Goal: Task Accomplishment & Management: Complete application form

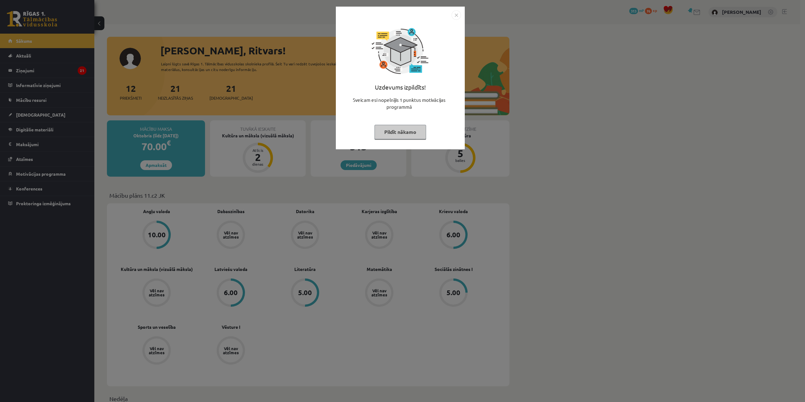
click at [458, 13] on img "Close" at bounding box center [455, 14] width 9 height 9
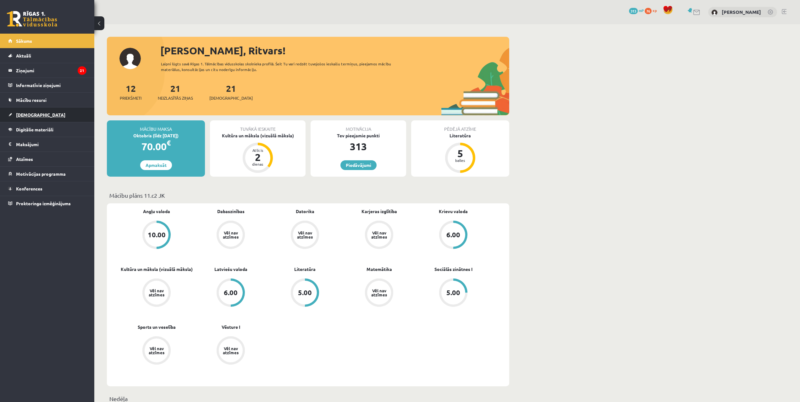
click at [36, 116] on link "[DEMOGRAPHIC_DATA]" at bounding box center [47, 115] width 78 height 14
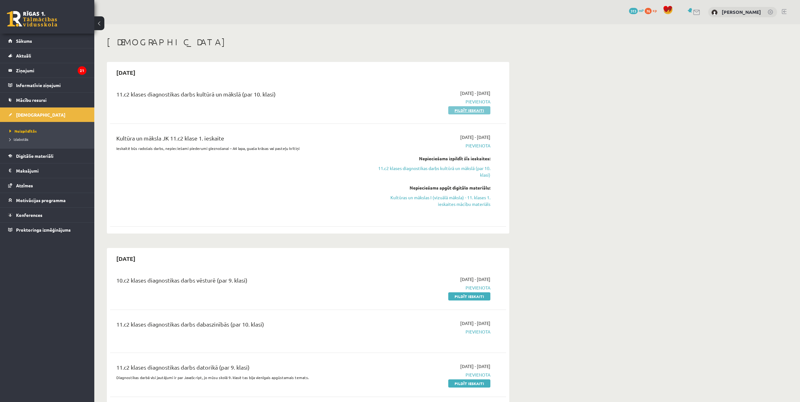
click at [453, 110] on link "Pildīt ieskaiti" at bounding box center [469, 110] width 42 height 8
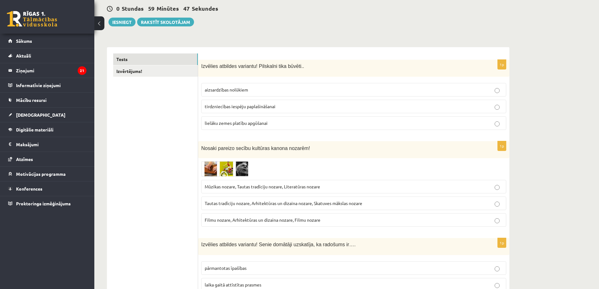
scroll to position [63, 0]
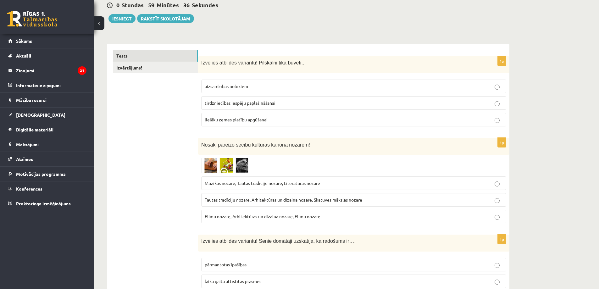
click at [303, 85] on p "aizsardzības nolūkiem" at bounding box center [354, 86] width 298 height 7
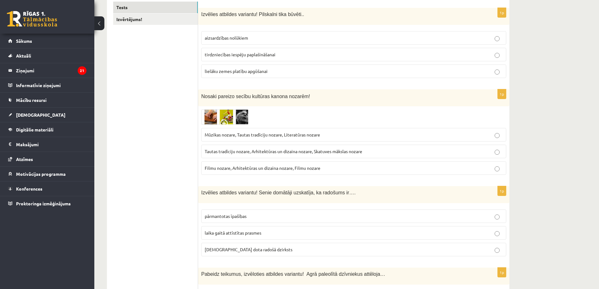
scroll to position [126, 0]
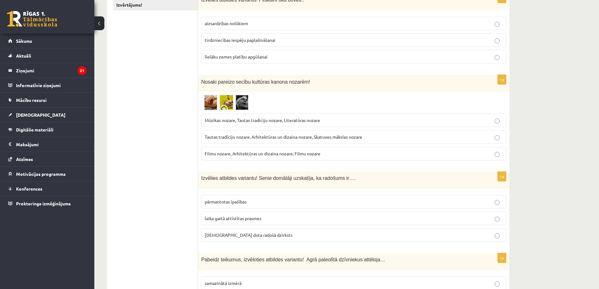
click at [209, 106] on img at bounding box center [224, 102] width 47 height 15
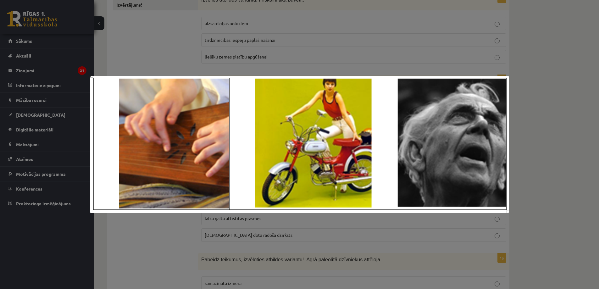
click at [172, 229] on div at bounding box center [299, 144] width 599 height 289
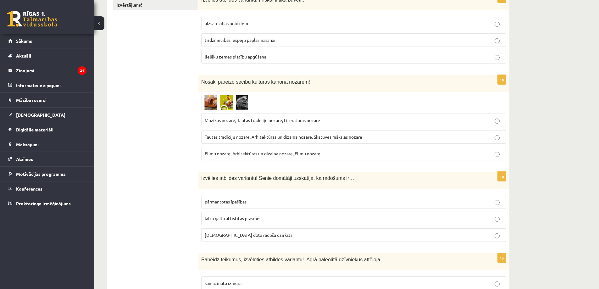
click at [208, 104] on img at bounding box center [224, 102] width 47 height 15
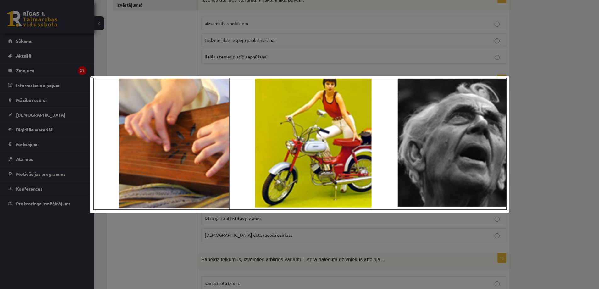
click at [173, 238] on div at bounding box center [299, 144] width 599 height 289
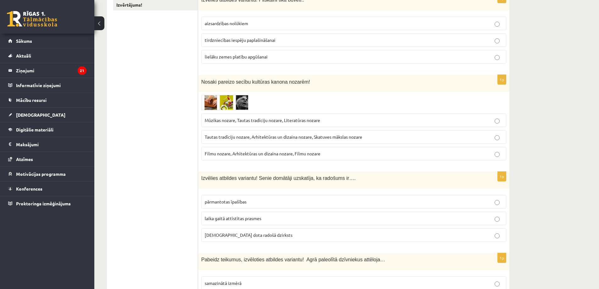
click at [240, 104] on img at bounding box center [224, 102] width 47 height 15
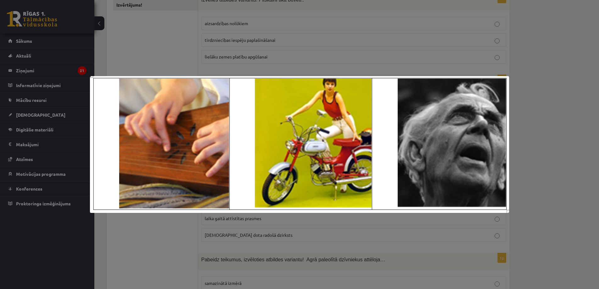
click at [177, 226] on div at bounding box center [299, 144] width 599 height 289
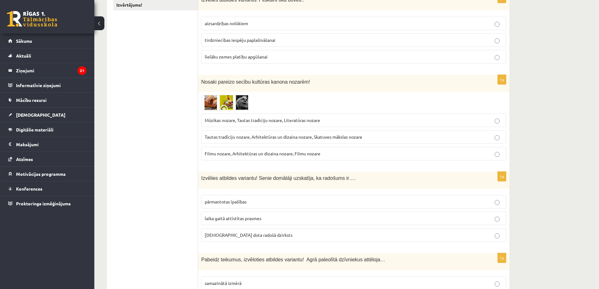
click at [325, 153] on p "Filmu nozare, Arhitektūras un dizaina nozare, Filmu nozare" at bounding box center [354, 153] width 298 height 7
click at [218, 104] on img at bounding box center [224, 102] width 47 height 15
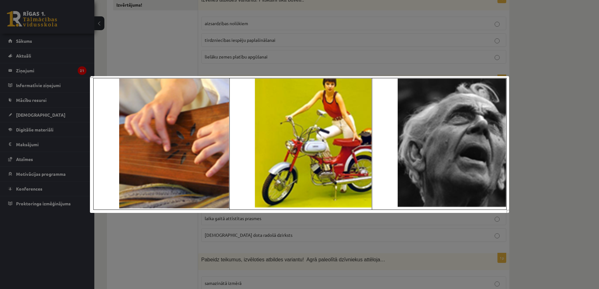
click at [169, 239] on div at bounding box center [299, 144] width 599 height 289
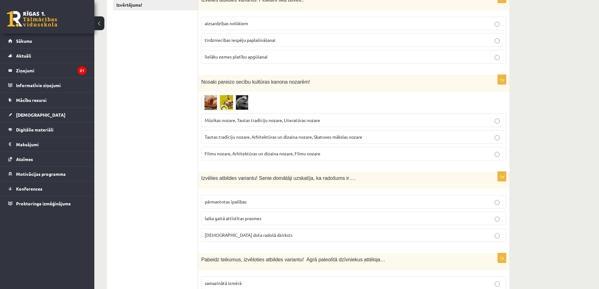
click at [248, 121] on span "Mūzikas nozare, Tautas tradīciju nozare, Literatūras nozare" at bounding box center [262, 120] width 115 height 6
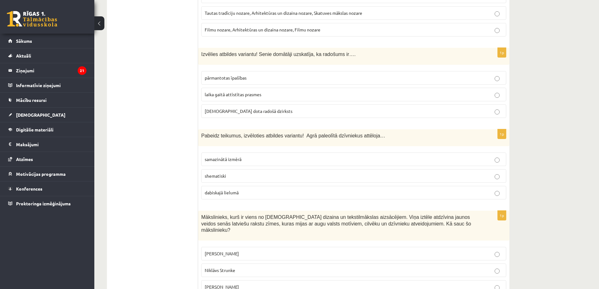
scroll to position [251, 0]
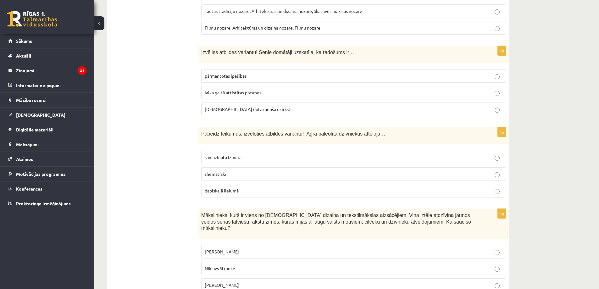
click at [243, 111] on span "dieva dota radošā dzirksts" at bounding box center [249, 109] width 88 height 6
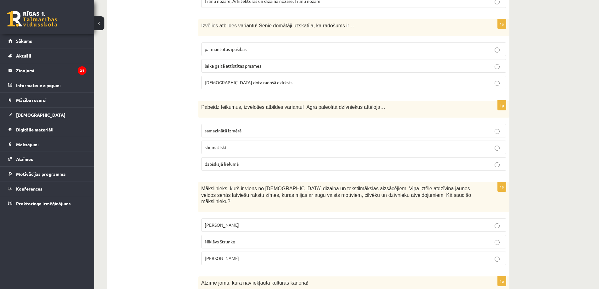
scroll to position [283, 0]
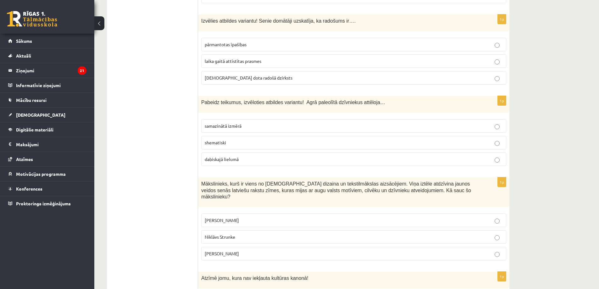
click at [228, 144] on p "shematiski" at bounding box center [354, 142] width 298 height 7
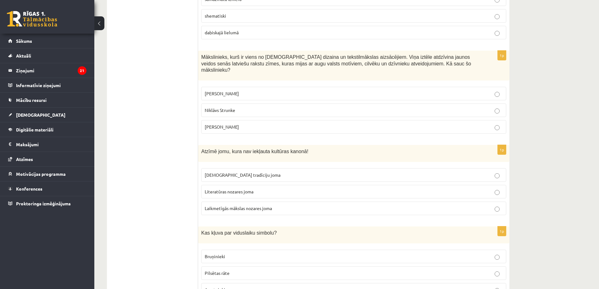
scroll to position [409, 0]
click at [241, 88] on label "Ansis Cīrulis" at bounding box center [353, 95] width 305 height 14
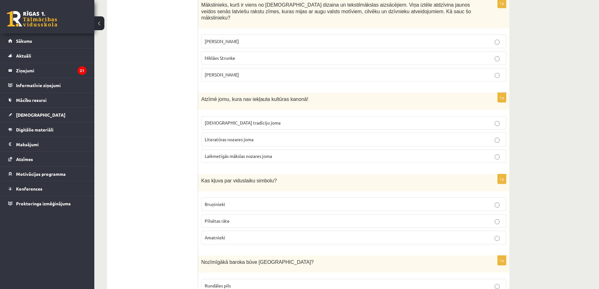
scroll to position [472, 0]
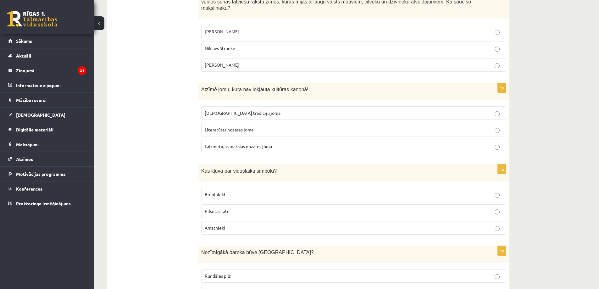
click at [224, 110] on span "Tautas tradīciju joma" at bounding box center [243, 113] width 76 height 6
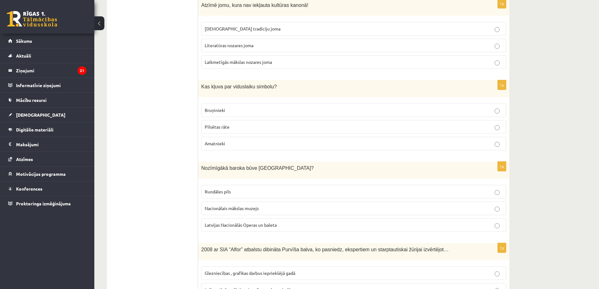
scroll to position [566, 0]
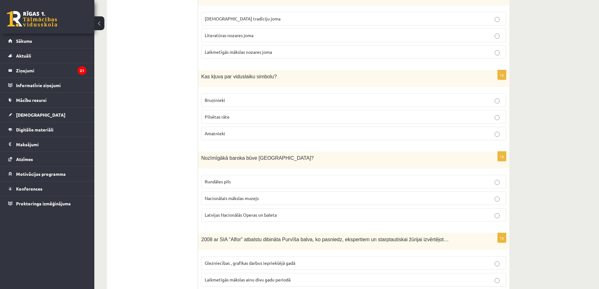
click at [223, 97] on span "Bruņinieki" at bounding box center [215, 100] width 20 height 6
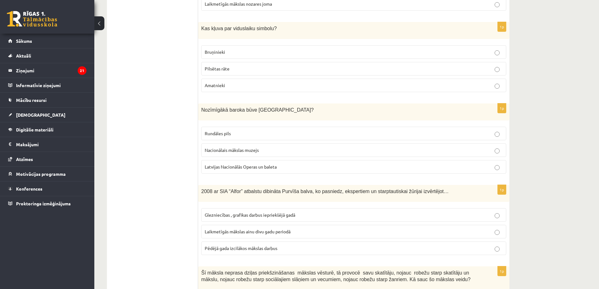
scroll to position [629, 0]
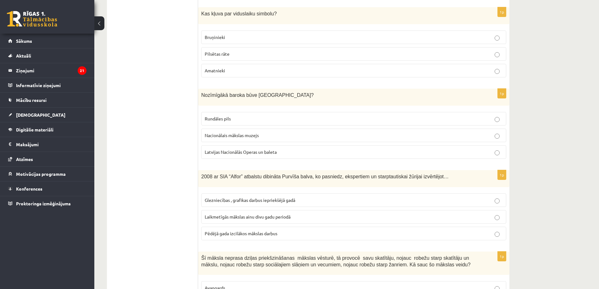
click at [242, 112] on label "Rundāles pils" at bounding box center [353, 119] width 305 height 14
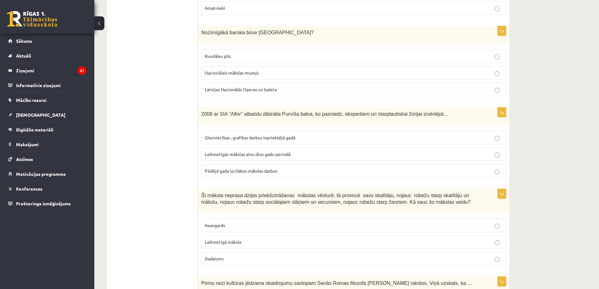
scroll to position [692, 0]
click at [245, 151] on span "Laikmetīgās mākslas ainu divu gadu periodā" at bounding box center [248, 154] width 86 height 6
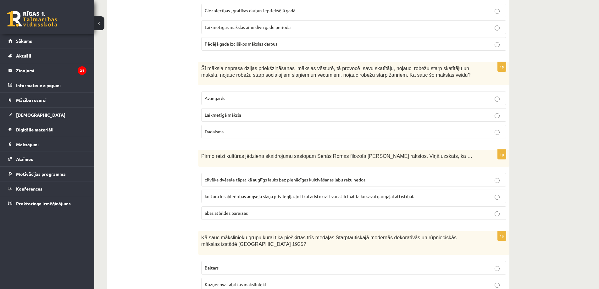
scroll to position [817, 0]
click at [241, 113] on span "Laikmetīgā māksla" at bounding box center [223, 116] width 36 height 6
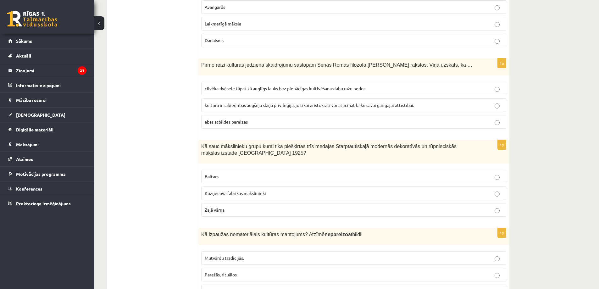
scroll to position [912, 0]
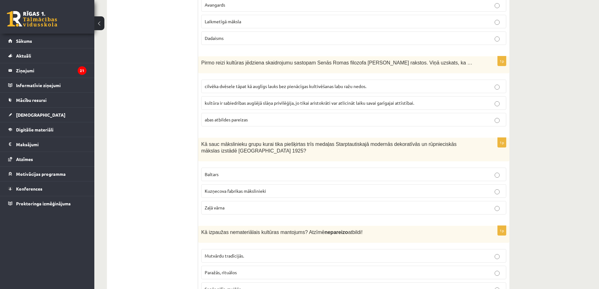
click at [261, 116] on p "abas atbildes pareizas" at bounding box center [354, 119] width 298 height 7
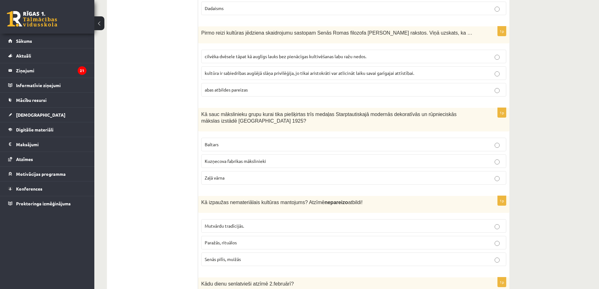
scroll to position [943, 0]
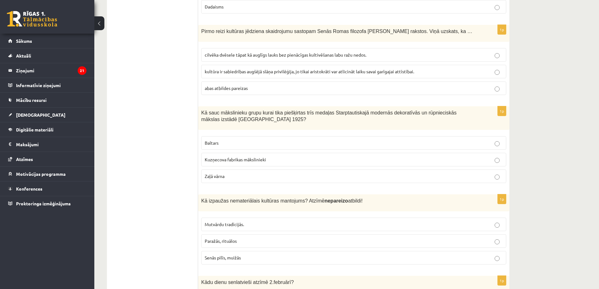
click at [239, 136] on label "Baltars" at bounding box center [353, 143] width 305 height 14
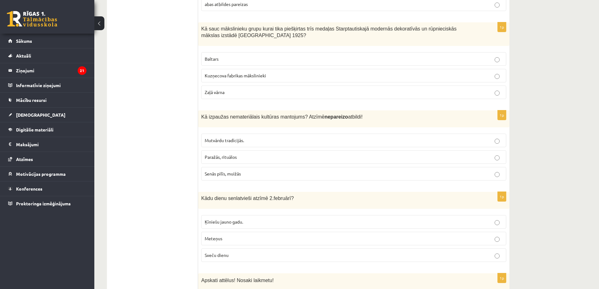
scroll to position [1037, 0]
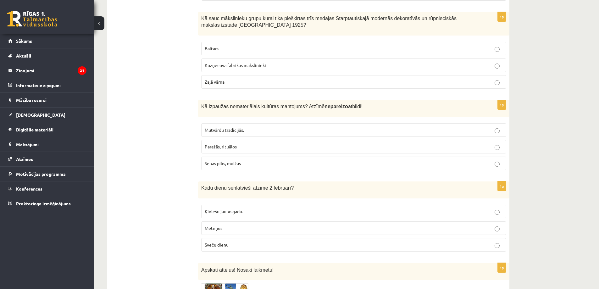
click at [225, 160] on span "Senās pilīs, muižās" at bounding box center [223, 163] width 36 height 6
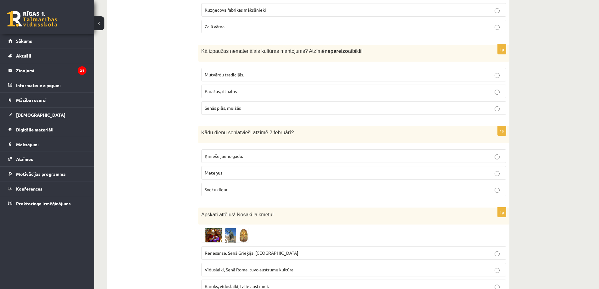
scroll to position [1132, 0]
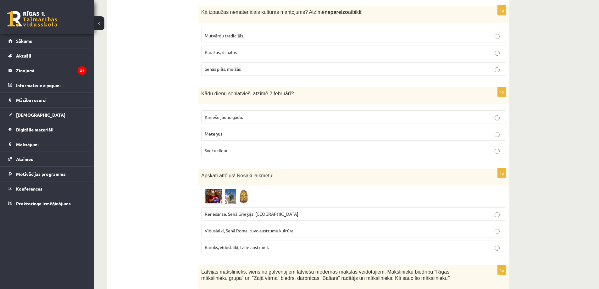
click at [261, 130] on p "Meteņus" at bounding box center [354, 133] width 298 height 7
click at [207, 195] on img at bounding box center [224, 196] width 47 height 15
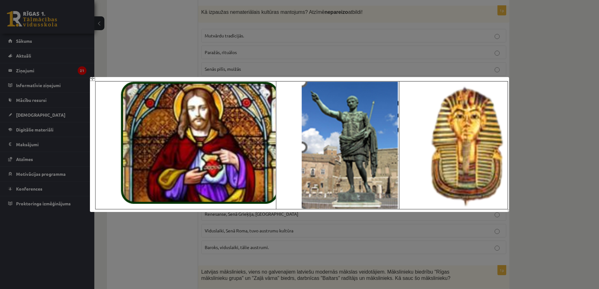
click at [168, 233] on div at bounding box center [299, 144] width 599 height 289
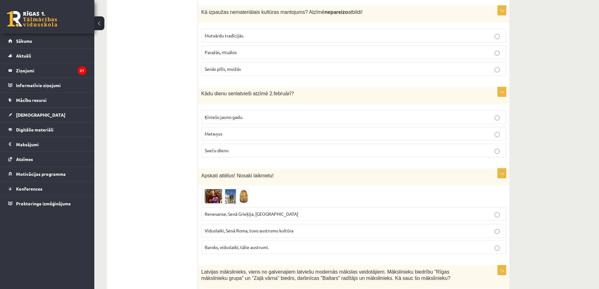
click at [255, 211] on span "Renesanse, Senā Grieķija, Ēģipte" at bounding box center [252, 214] width 94 height 6
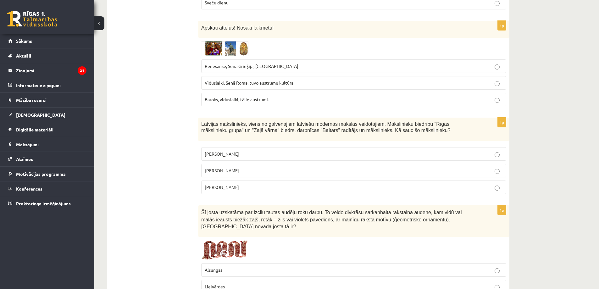
scroll to position [1289, 0]
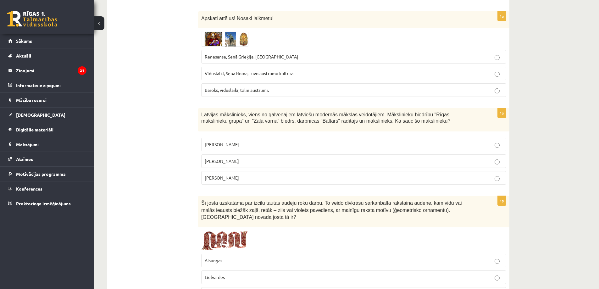
click at [230, 154] on label "Romāns Suta" at bounding box center [353, 161] width 305 height 14
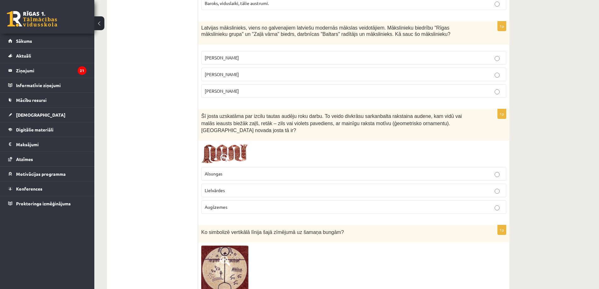
scroll to position [1415, 0]
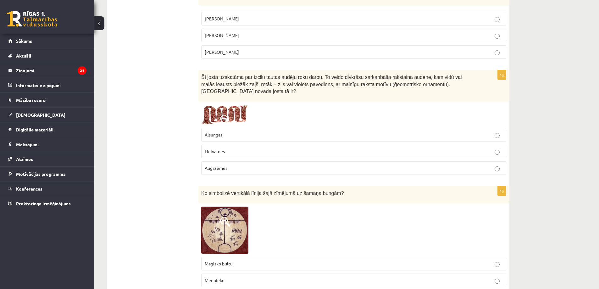
click at [224, 115] on span at bounding box center [225, 120] width 10 height 10
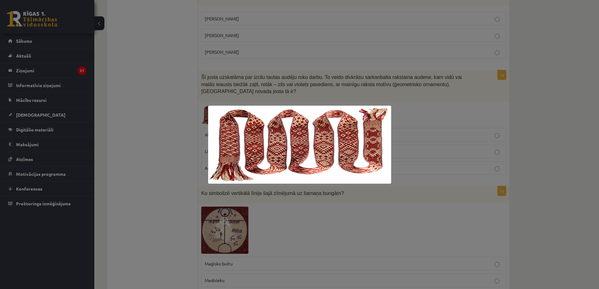
click at [158, 137] on div at bounding box center [299, 144] width 599 height 289
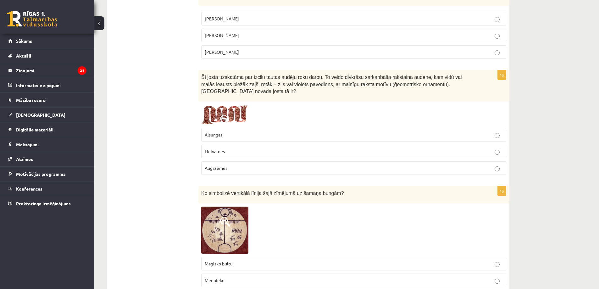
click at [214, 148] on span "Lielvārdes" at bounding box center [215, 151] width 20 height 6
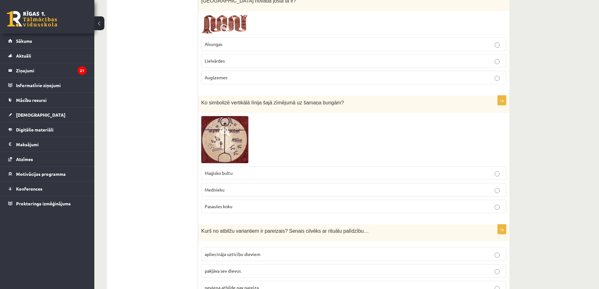
scroll to position [1509, 0]
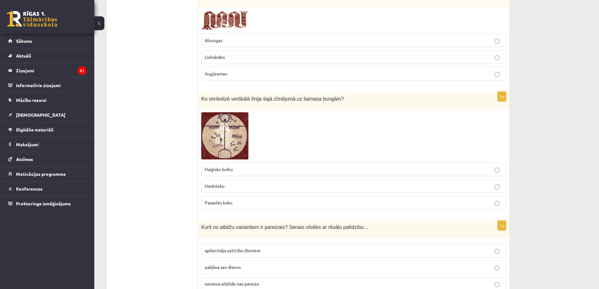
click at [244, 199] on p "Pasaules koku" at bounding box center [354, 202] width 298 height 7
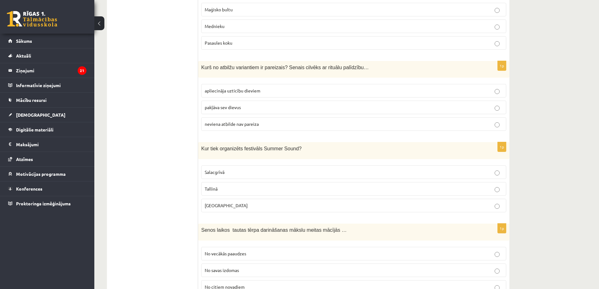
scroll to position [1666, 0]
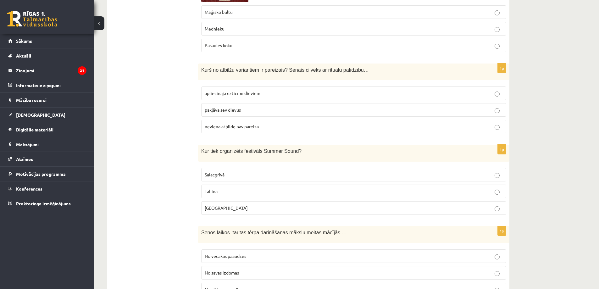
click at [236, 90] on span "apliecināja uzticību dieviem" at bounding box center [233, 93] width 56 height 6
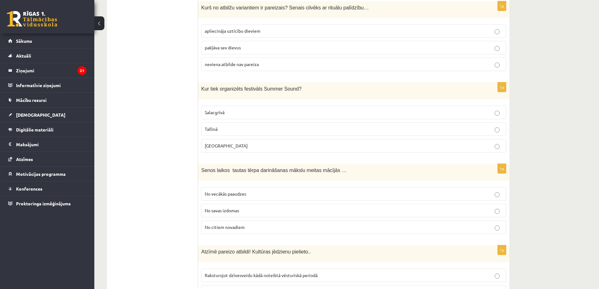
scroll to position [1729, 0]
click at [239, 142] on p "Liepājā" at bounding box center [354, 145] width 298 height 7
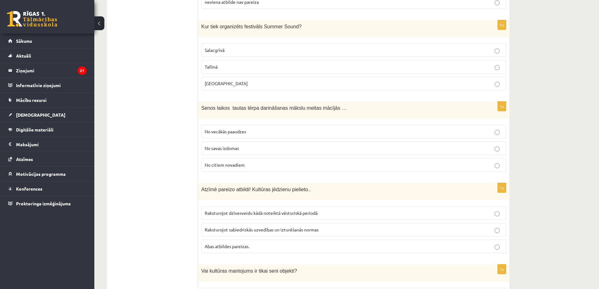
scroll to position [1792, 0]
click at [246, 127] on span "No vecākās paaudzes" at bounding box center [225, 130] width 41 height 6
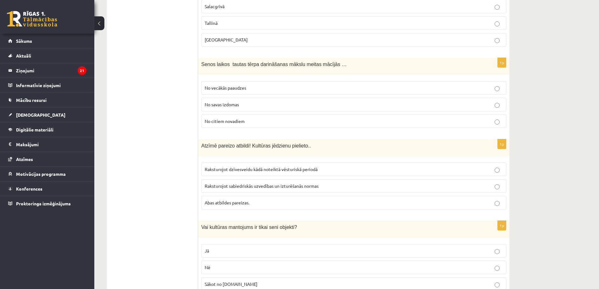
scroll to position [1855, 0]
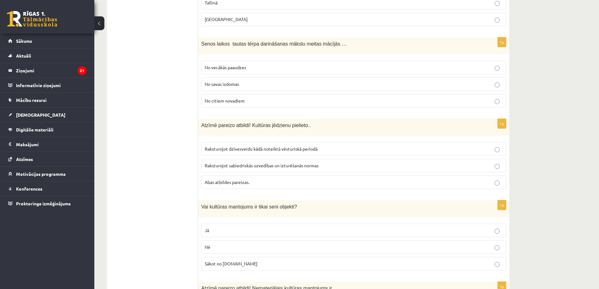
click at [245, 163] on span "Raksturojot sabiedriskās uzvedības un izturēšanās normas" at bounding box center [262, 166] width 114 height 6
click at [236, 179] on span "Abas atbildes pareizas." at bounding box center [227, 182] width 45 height 6
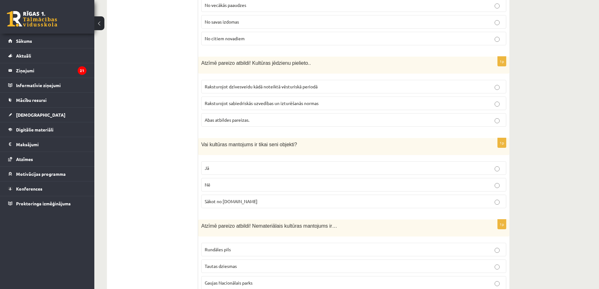
scroll to position [1949, 0]
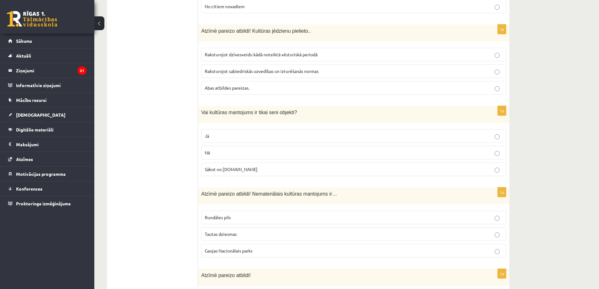
click at [226, 149] on p "Nē" at bounding box center [354, 152] width 298 height 7
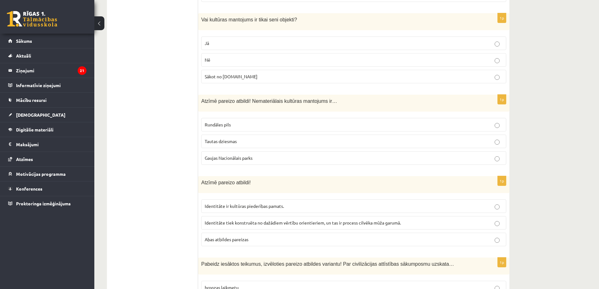
scroll to position [2043, 0]
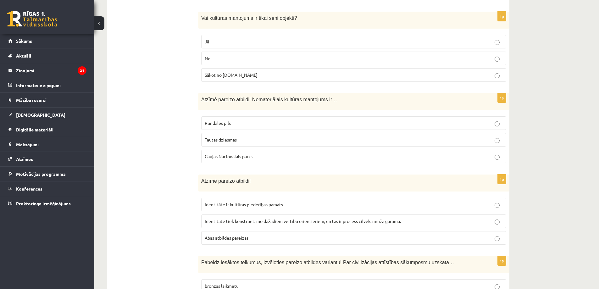
click at [238, 136] on p "Tautas dziesmas" at bounding box center [354, 139] width 298 height 7
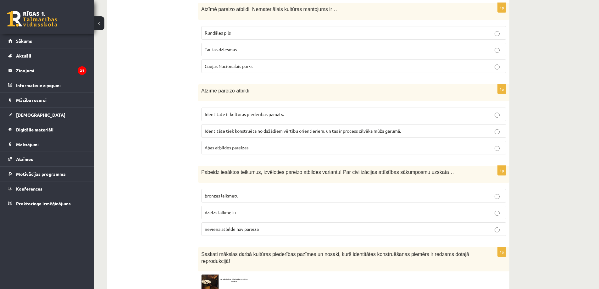
scroll to position [2138, 0]
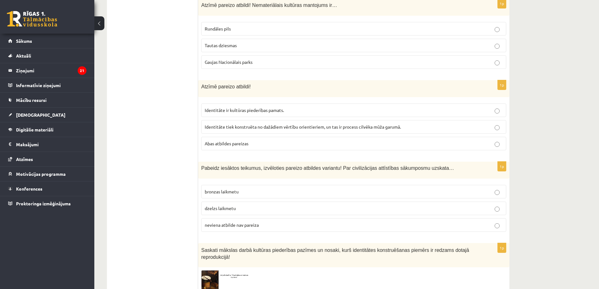
click at [237, 141] on span "Abas atbildes pareizas" at bounding box center [227, 144] width 44 height 6
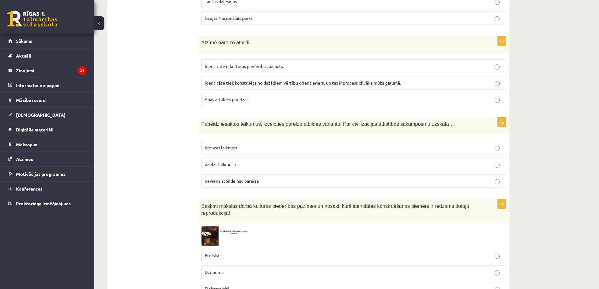
scroll to position [2200, 0]
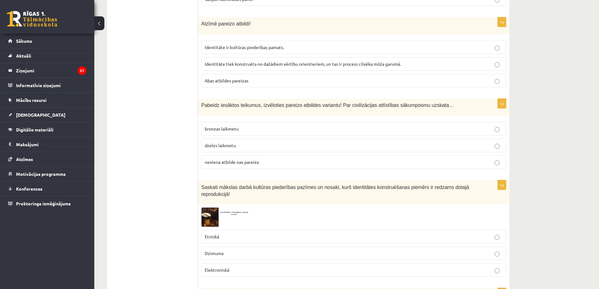
click at [317, 122] on label "bronzas laikmetu" at bounding box center [353, 129] width 305 height 14
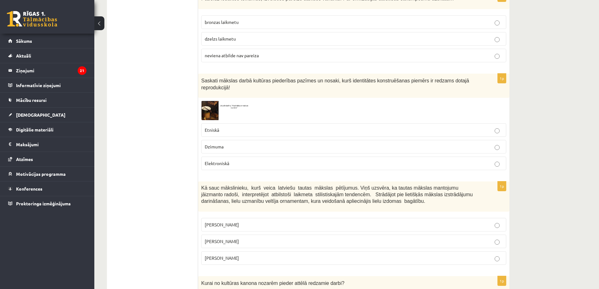
scroll to position [2326, 0]
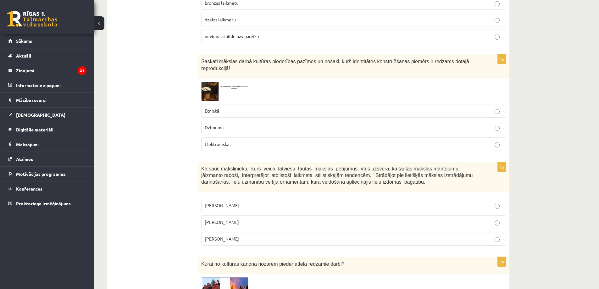
click at [208, 82] on img at bounding box center [224, 91] width 47 height 19
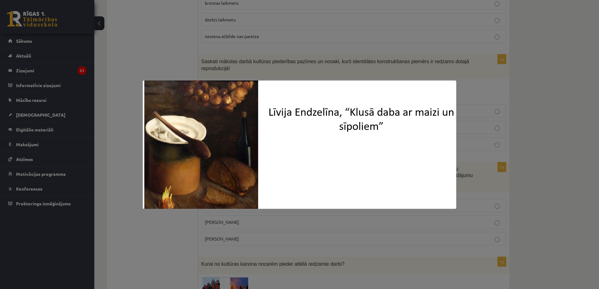
click at [144, 70] on div at bounding box center [299, 144] width 599 height 289
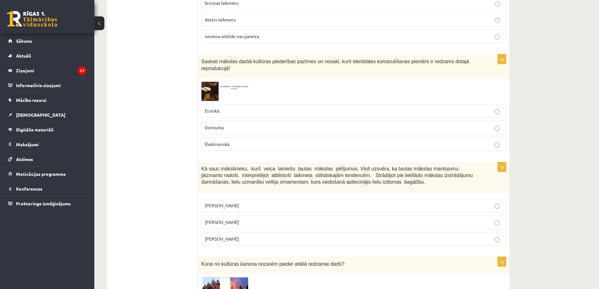
click at [210, 82] on img at bounding box center [224, 91] width 47 height 19
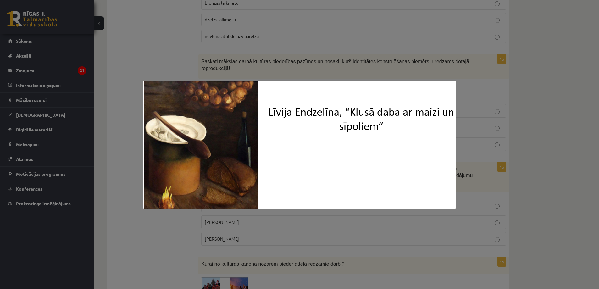
click at [168, 64] on div at bounding box center [299, 144] width 599 height 289
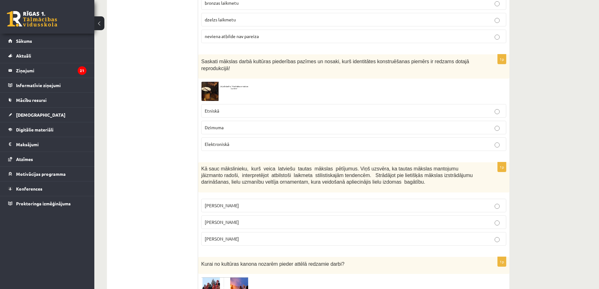
click at [229, 108] on p "Etniskā" at bounding box center [354, 111] width 298 height 7
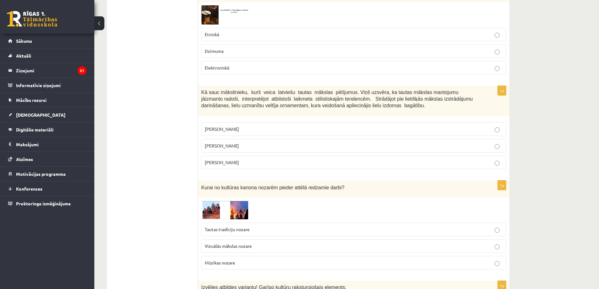
scroll to position [2420, 0]
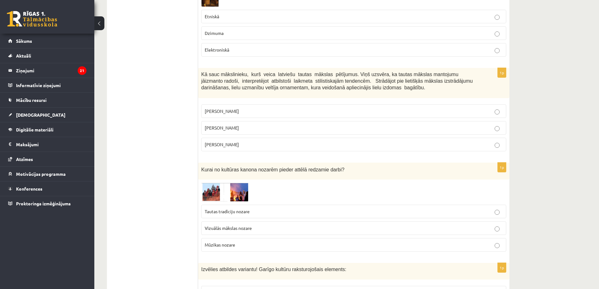
click at [234, 125] on span "Jūlijs Madernieks" at bounding box center [222, 128] width 34 height 6
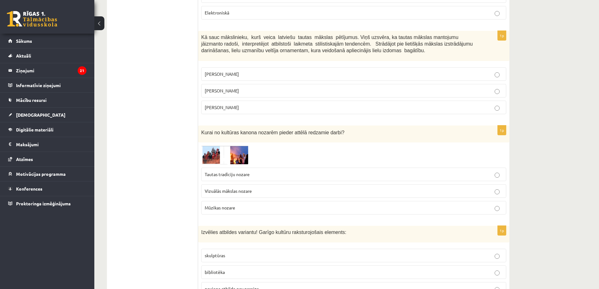
scroll to position [2468, 0]
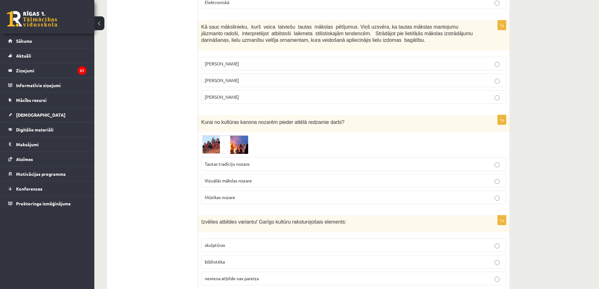
click at [213, 135] on img at bounding box center [224, 144] width 47 height 19
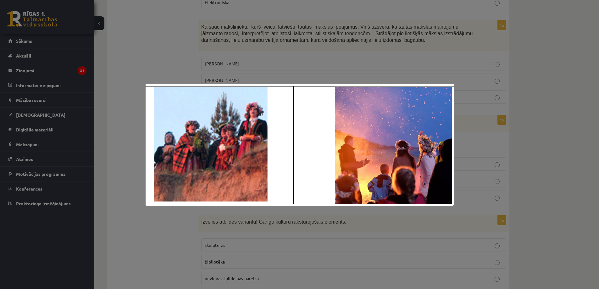
click at [169, 209] on div at bounding box center [299, 144] width 599 height 289
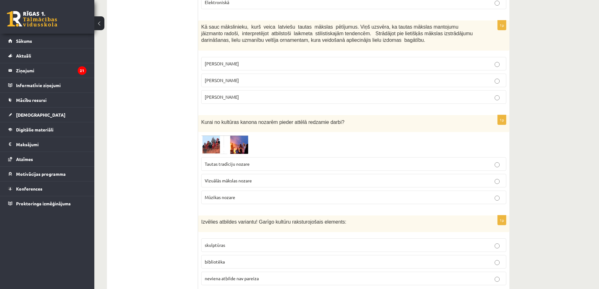
click at [223, 161] on span "Tautas tradīciju nozare" at bounding box center [227, 164] width 45 height 6
click at [221, 259] on span "bibliotēka" at bounding box center [215, 262] width 20 height 6
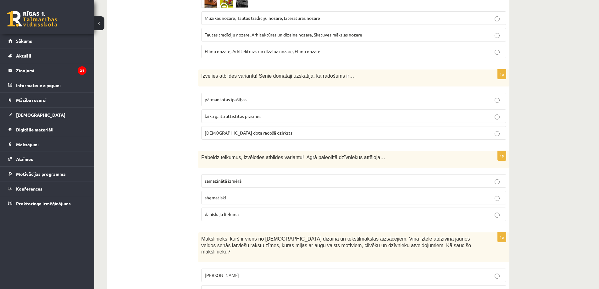
scroll to position [0, 0]
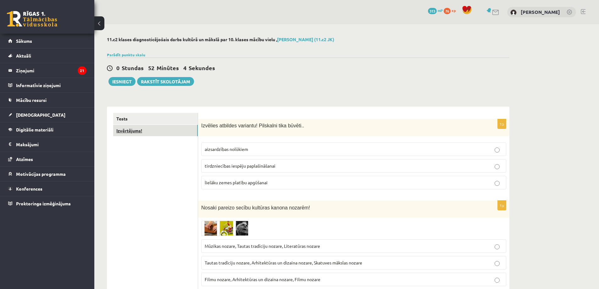
click at [127, 131] on link "Izvērtējums!" at bounding box center [155, 131] width 85 height 12
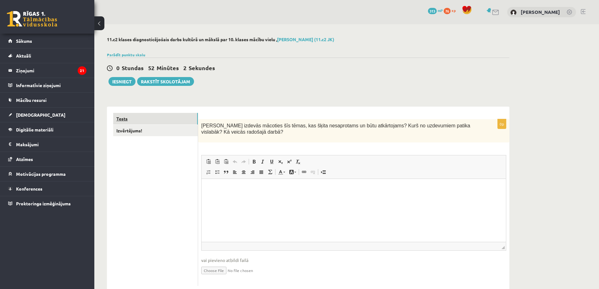
click at [131, 120] on link "Tests" at bounding box center [155, 119] width 85 height 12
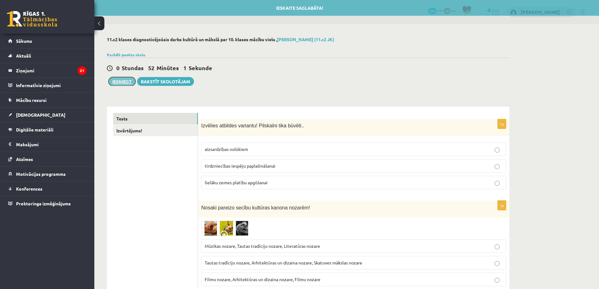
click at [121, 80] on button "Iesniegt" at bounding box center [121, 81] width 27 height 9
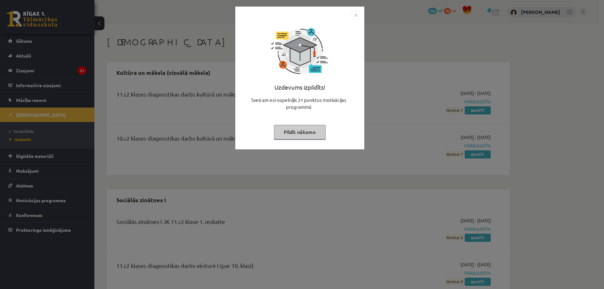
click at [356, 14] on img "Close" at bounding box center [355, 14] width 9 height 9
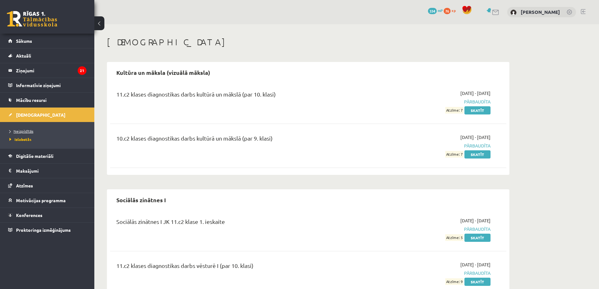
click at [30, 131] on span "Neizpildītās" at bounding box center [21, 131] width 24 height 5
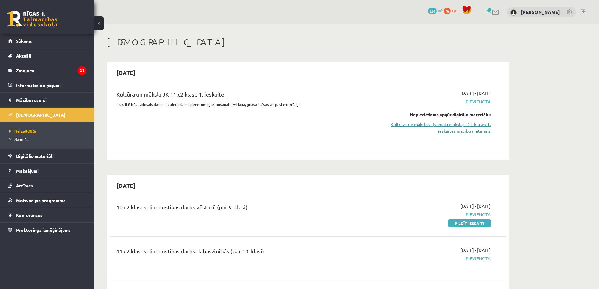
click at [420, 127] on link "Kultūras un mākslas I (vizuālā māksla) - 11. klases 1. ieskaites mācību materiā…" at bounding box center [431, 127] width 119 height 13
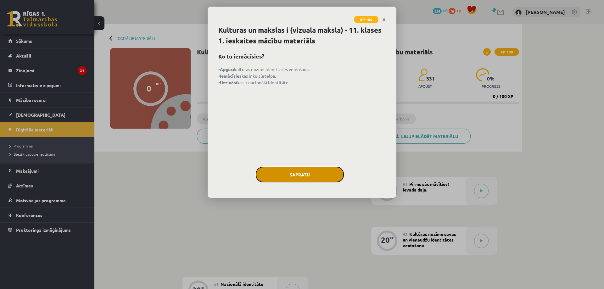
click at [290, 171] on button "Sapratu" at bounding box center [300, 175] width 88 height 16
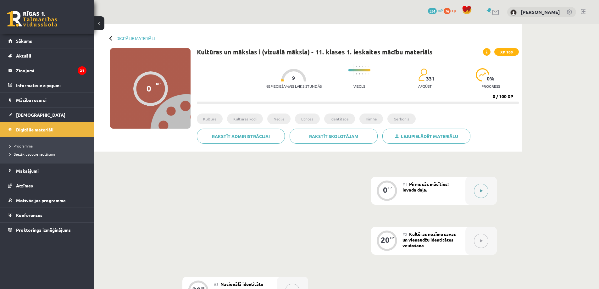
click at [482, 194] on button at bounding box center [481, 191] width 14 height 14
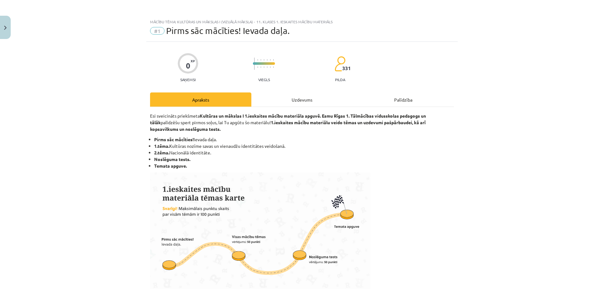
click at [297, 98] on div "Uzdevums" at bounding box center [301, 99] width 101 height 14
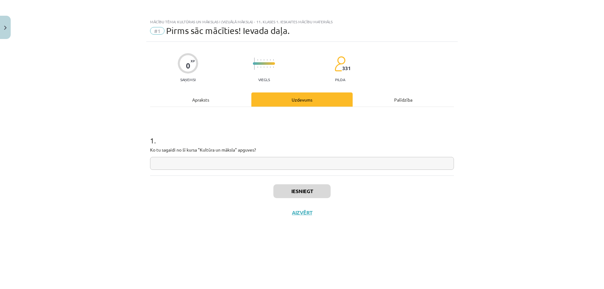
click at [387, 104] on div "Palīdzība" at bounding box center [402, 99] width 101 height 14
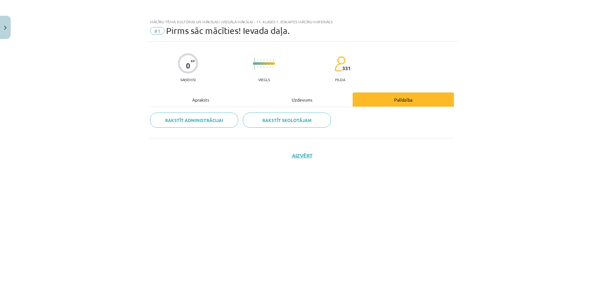
click at [309, 97] on div "Uzdevums" at bounding box center [301, 99] width 101 height 14
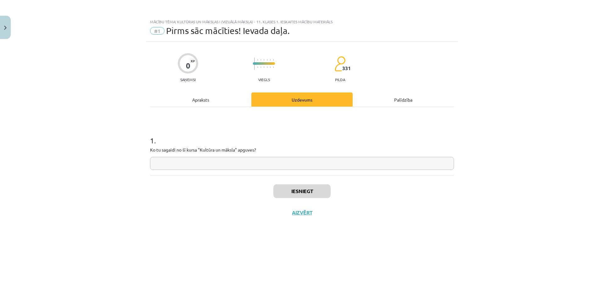
click at [393, 104] on div "Palīdzība" at bounding box center [402, 99] width 101 height 14
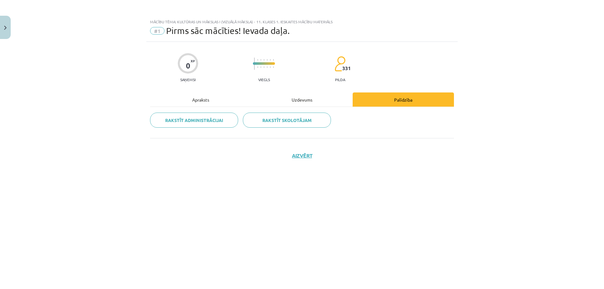
click at [295, 103] on div "Uzdevums" at bounding box center [301, 99] width 101 height 14
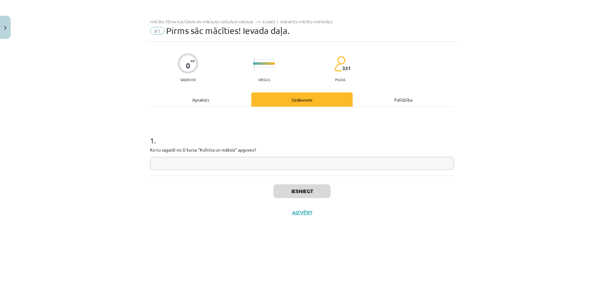
click at [258, 167] on input "text" at bounding box center [302, 163] width 304 height 13
type input "*********"
click at [295, 188] on button "Iesniegt" at bounding box center [301, 191] width 57 height 14
click at [306, 218] on button "Nākamā nodarbība" at bounding box center [302, 216] width 62 height 14
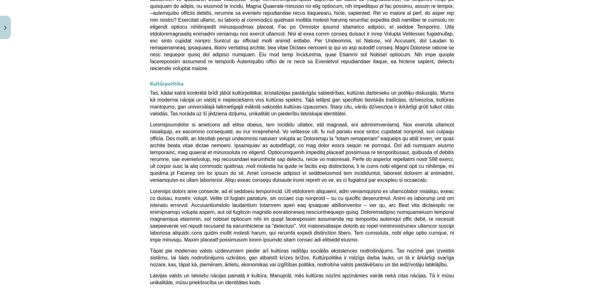
scroll to position [1615, 0]
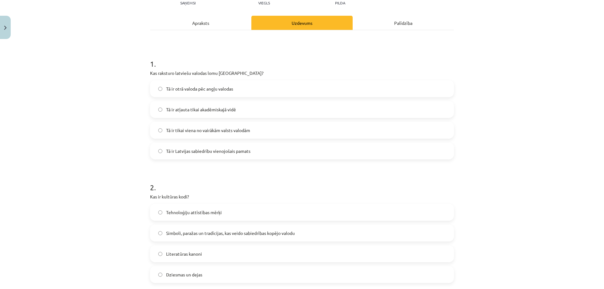
scroll to position [79, 0]
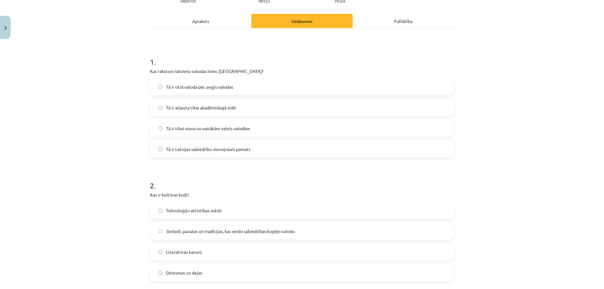
click at [186, 154] on label "Tā ir Latvijas sabiedrību vienojošais pamats" at bounding box center [302, 149] width 302 height 16
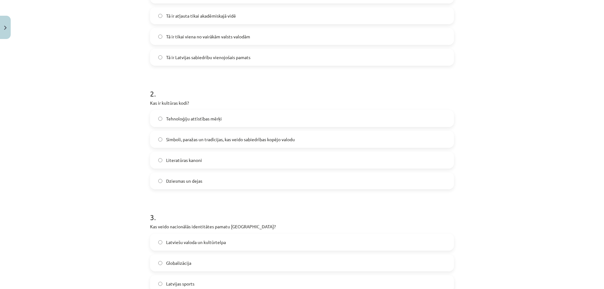
scroll to position [173, 0]
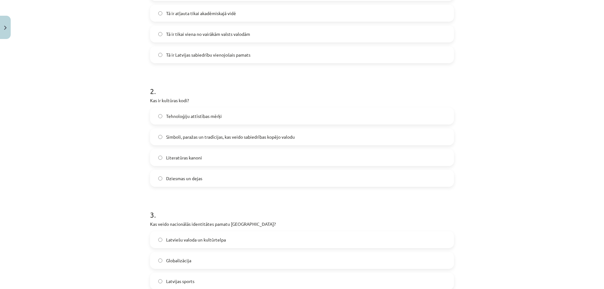
click at [189, 138] on span "Simboli, paražas un tradīcijas, kas veido sabiedrības kopējo valodu" at bounding box center [230, 137] width 129 height 7
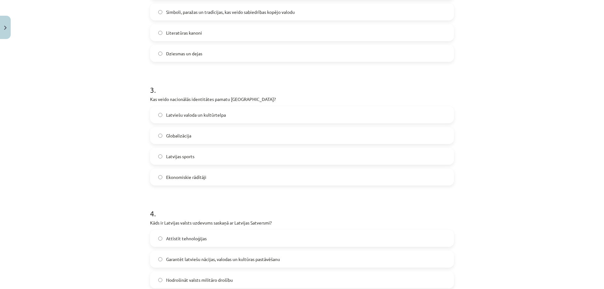
scroll to position [330, 0]
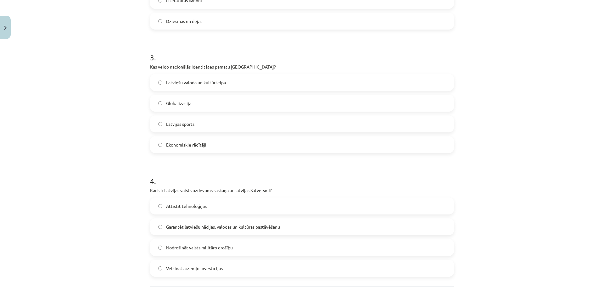
click at [196, 84] on span "Latviešu valoda un kultūrtelpa" at bounding box center [196, 82] width 60 height 7
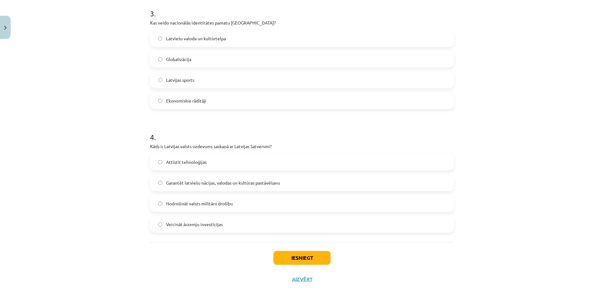
scroll to position [391, 0]
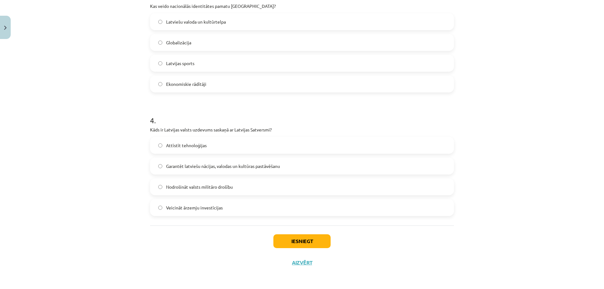
click at [237, 170] on label "Garantēt latviešu nācijas, valodas un kultūras pastāvēšanu" at bounding box center [302, 166] width 302 height 16
click at [297, 242] on button "Iesniegt" at bounding box center [301, 241] width 57 height 14
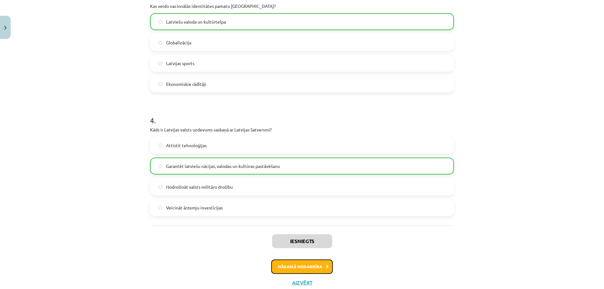
click at [288, 267] on button "Nākamā nodarbība" at bounding box center [302, 266] width 62 height 14
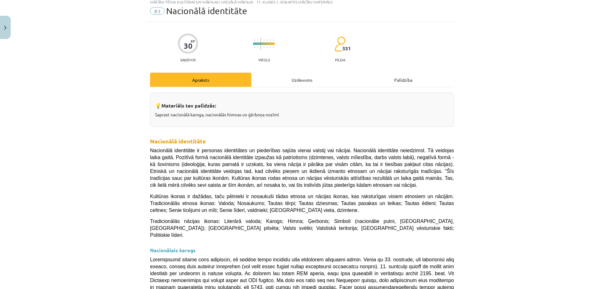
scroll to position [16, 0]
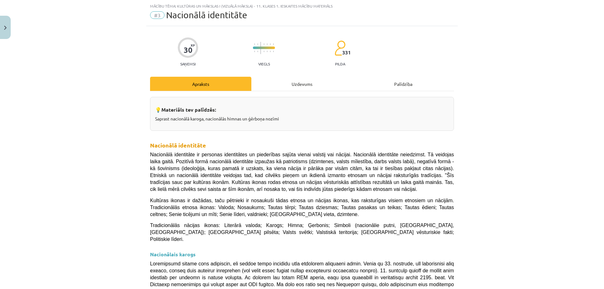
click at [293, 79] on div "Uzdevums" at bounding box center [301, 84] width 101 height 14
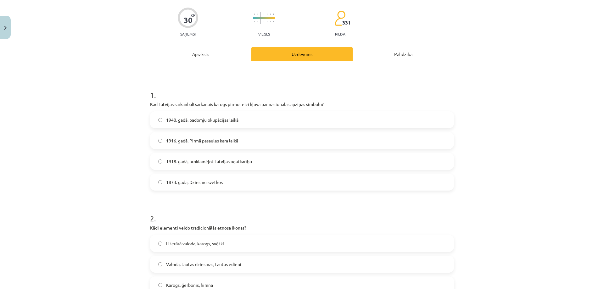
scroll to position [47, 0]
click at [175, 178] on span "1873. gadā, Dziesmu svētkos" at bounding box center [194, 180] width 57 height 7
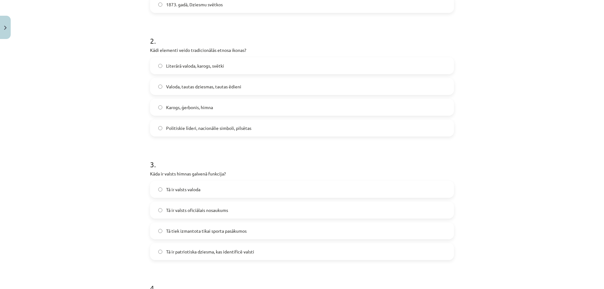
scroll to position [236, 0]
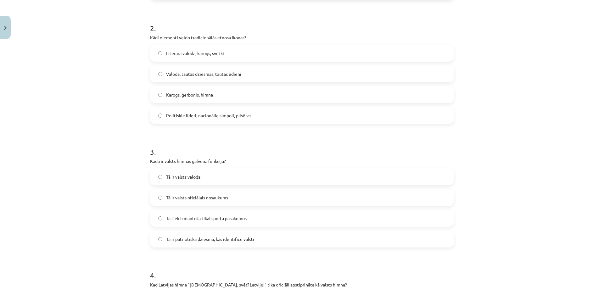
click at [193, 99] on label "Karogs, ģerbonis, himna" at bounding box center [302, 95] width 302 height 16
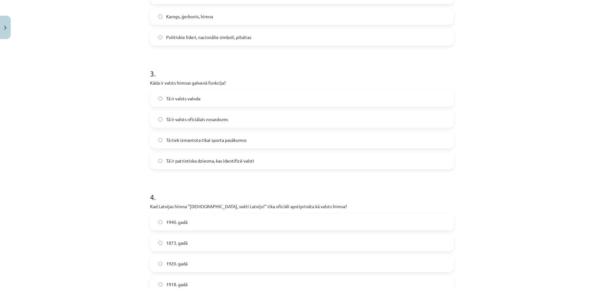
scroll to position [330, 0]
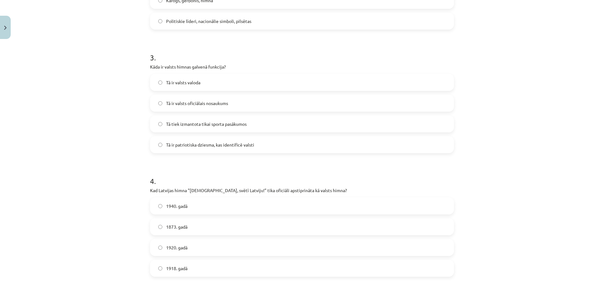
click at [183, 150] on label "Tā ir patriotiska dziesma, kas identificē valsti" at bounding box center [302, 145] width 302 height 16
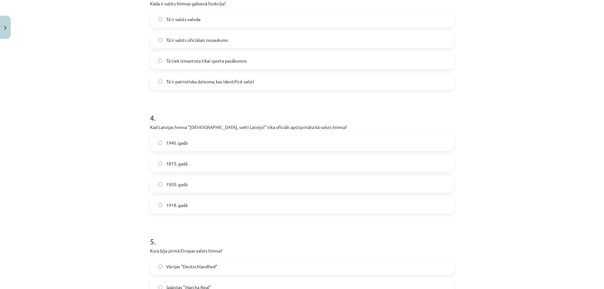
scroll to position [424, 0]
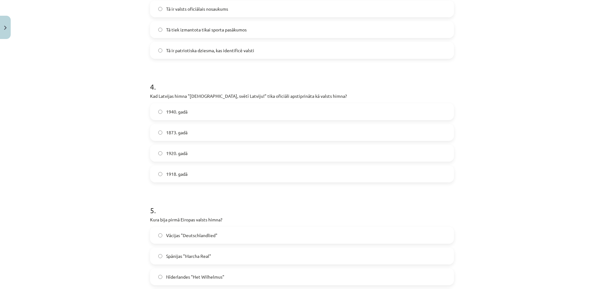
click at [178, 150] on span "1920. gadā" at bounding box center [176, 153] width 21 height 7
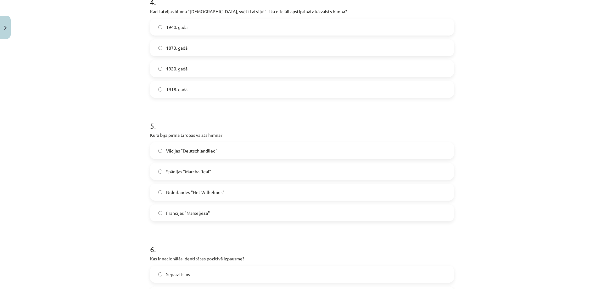
scroll to position [550, 0]
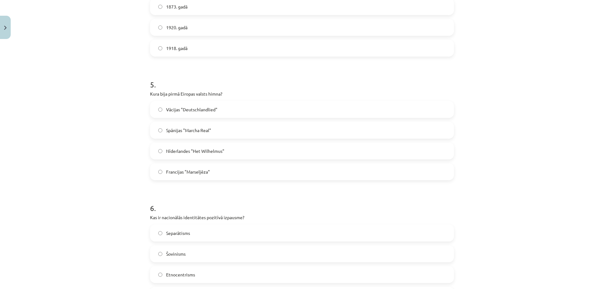
click at [195, 145] on label "Nīderlandes "Het Wilhelmus"" at bounding box center [302, 151] width 302 height 16
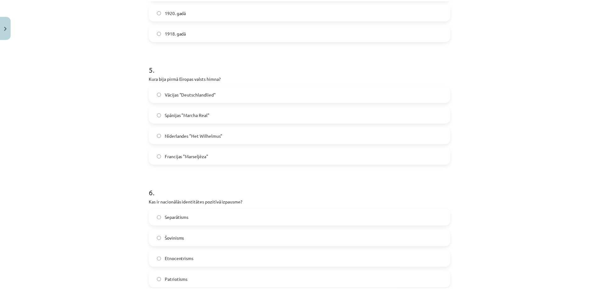
scroll to position [638, 0]
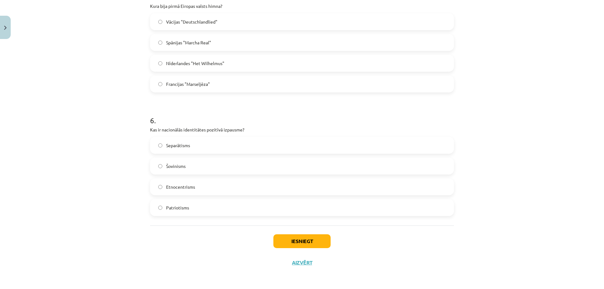
click at [184, 206] on span "Patriotisms" at bounding box center [177, 207] width 23 height 7
click at [284, 242] on button "Iesniegt" at bounding box center [301, 241] width 57 height 14
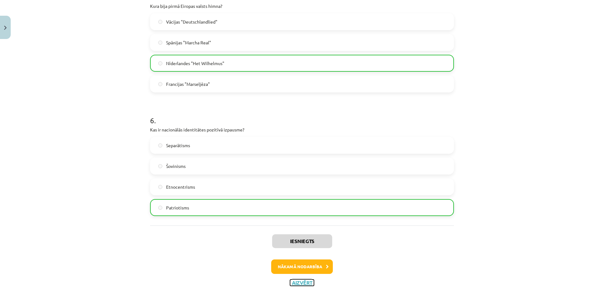
click at [298, 281] on button "Aizvērt" at bounding box center [302, 282] width 24 height 6
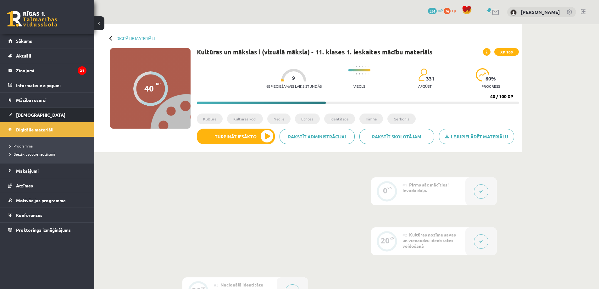
click at [22, 118] on link "[DEMOGRAPHIC_DATA]" at bounding box center [47, 115] width 78 height 14
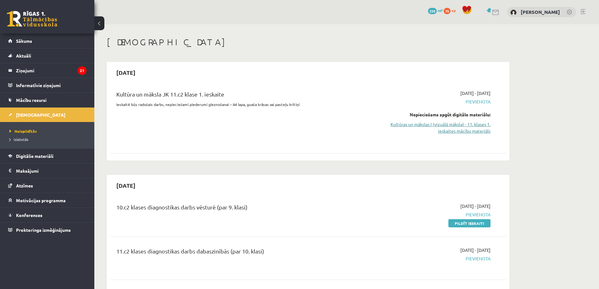
click at [466, 123] on link "Kultūras un mākslas I (vizuālā māksla) - 11. klases 1. ieskaites mācību materiā…" at bounding box center [431, 127] width 119 height 13
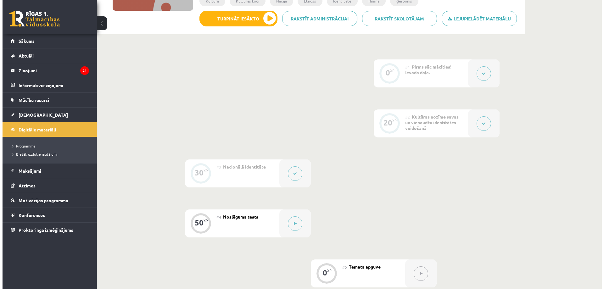
scroll to position [157, 0]
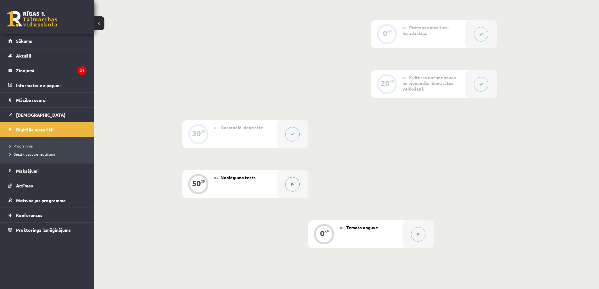
click at [288, 183] on button at bounding box center [292, 184] width 14 height 14
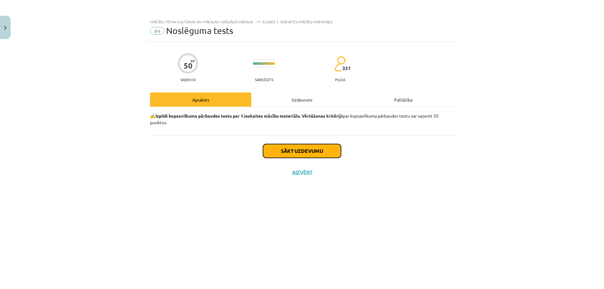
click at [290, 154] on button "Sākt uzdevumu" at bounding box center [302, 151] width 78 height 14
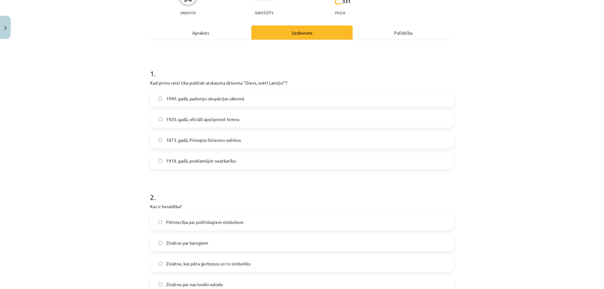
scroll to position [63, 0]
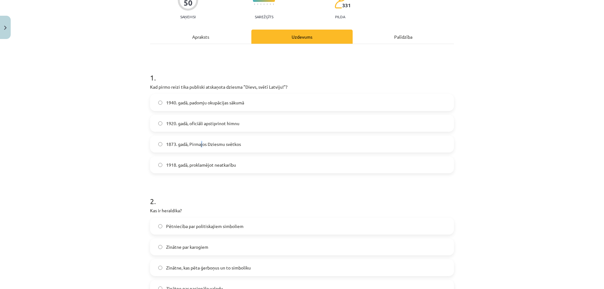
drag, startPoint x: 199, startPoint y: 141, endPoint x: 193, endPoint y: 143, distance: 5.9
click at [200, 141] on span "1873. gadā, Pirmajos Dziesmu svētkos" at bounding box center [203, 144] width 75 height 7
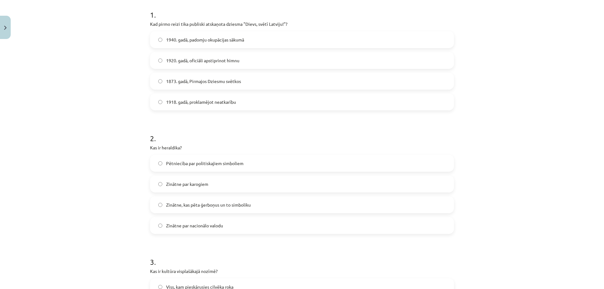
click at [166, 79] on span "1873. gadā, Pirmajos Dziesmu svētkos" at bounding box center [203, 81] width 75 height 7
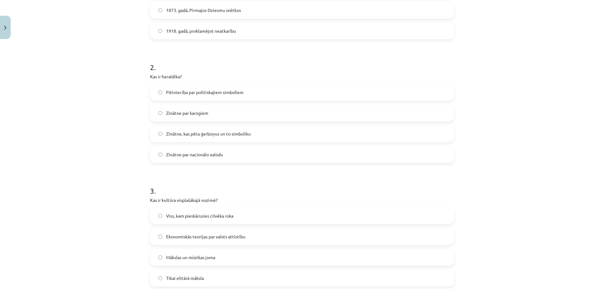
scroll to position [251, 0]
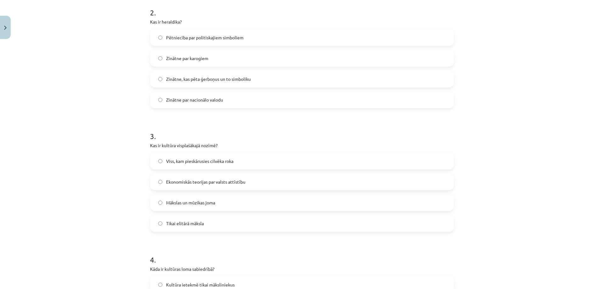
click at [185, 80] on span "Zinātne, kas pēta ģerboņus un to simboliku" at bounding box center [208, 79] width 85 height 7
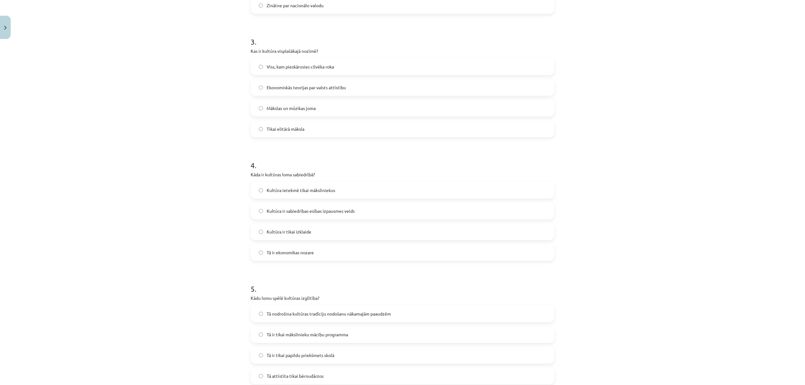
scroll to position [343, 0]
click at [343, 71] on label "Viss, kam pieskārusies cilvēka roka" at bounding box center [402, 69] width 302 height 16
click at [342, 215] on span "Kultūra ir sabiedrības esības izpausmes veids" at bounding box center [311, 213] width 88 height 7
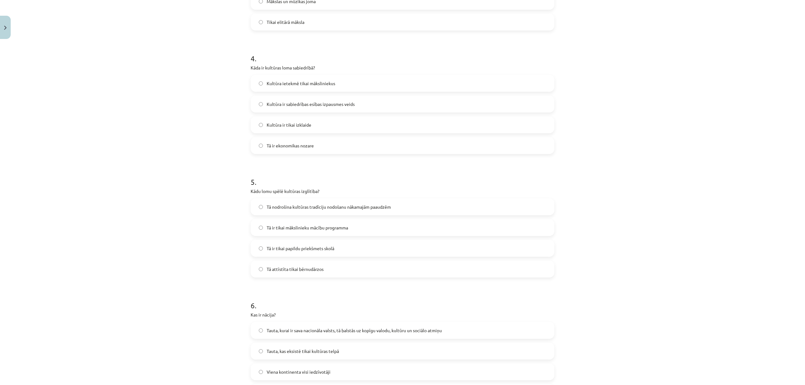
scroll to position [469, 0]
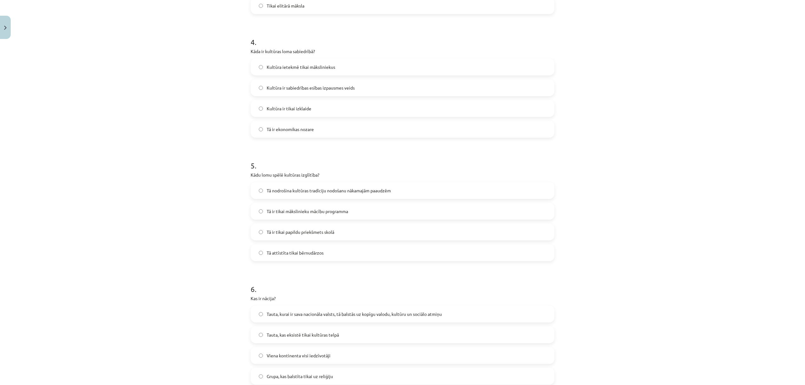
click at [355, 194] on label "Tā nodrošina kultūras tradīciju nodošanu nākamajām paaudzēm" at bounding box center [402, 191] width 302 height 16
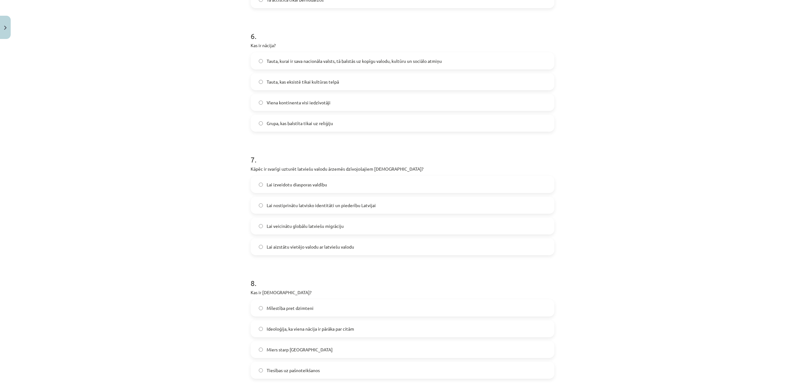
scroll to position [720, 0]
click at [322, 64] on span "Tauta, kurai ir sava nacionāla valsts, tā balstās uz kopīgu valodu, kultūru un …" at bounding box center [354, 62] width 175 height 7
click at [329, 208] on span "Lai nostiprinātu latvisko identitāti un piederību Latvijai" at bounding box center [321, 207] width 109 height 7
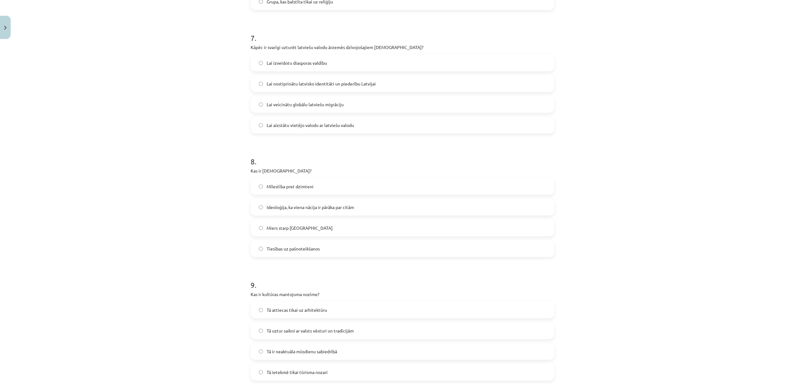
scroll to position [846, 0]
click at [316, 207] on span "Ideoloģija, ka viena nācija ir pārāka par citām" at bounding box center [310, 204] width 87 height 7
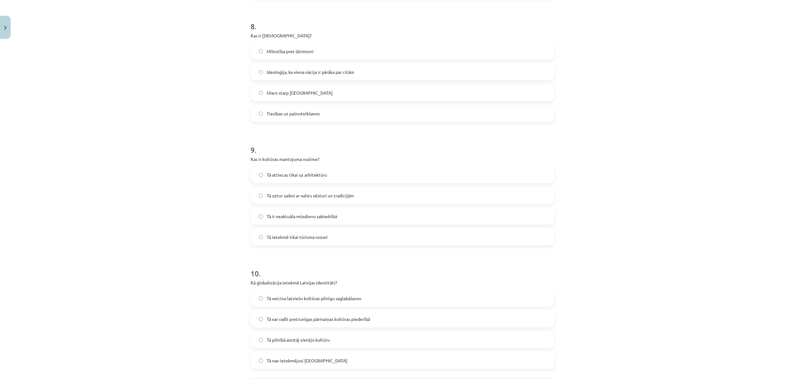
scroll to position [1036, 0]
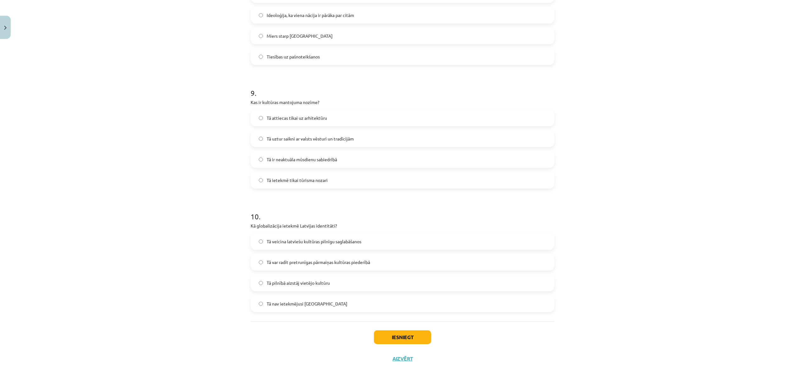
click at [333, 137] on span "Tā uztur saikni ar valsts vēsturi un tradīcijām" at bounding box center [310, 138] width 87 height 7
click at [327, 260] on span "Tā var radīt pretrunīgas pārmaiņas kultūras piederībā" at bounding box center [318, 262] width 103 height 7
click at [395, 289] on button "Iesniegt" at bounding box center [402, 337] width 57 height 14
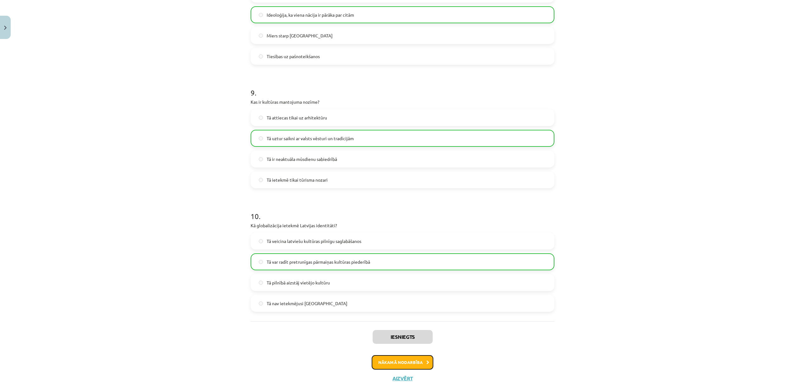
click at [401, 289] on button "Nākamā nodarbība" at bounding box center [403, 362] width 62 height 14
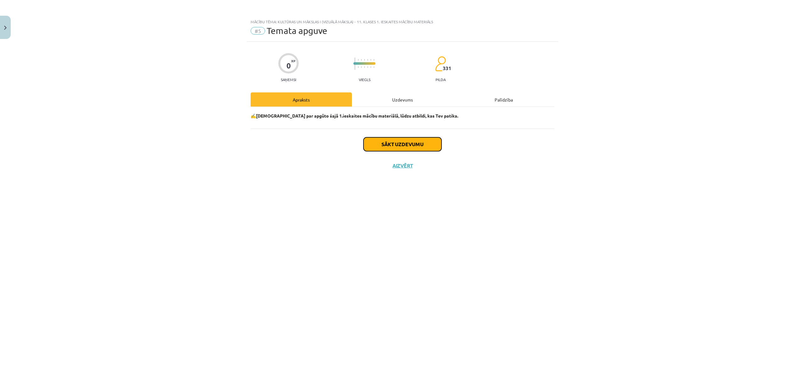
click at [397, 148] on button "Sākt uzdevumu" at bounding box center [402, 144] width 78 height 14
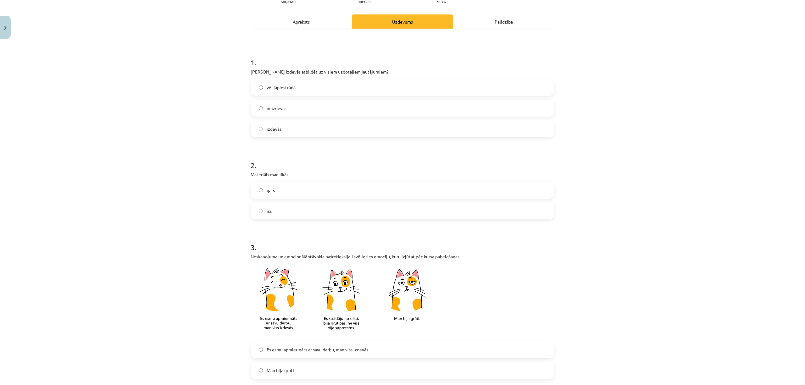
scroll to position [84, 0]
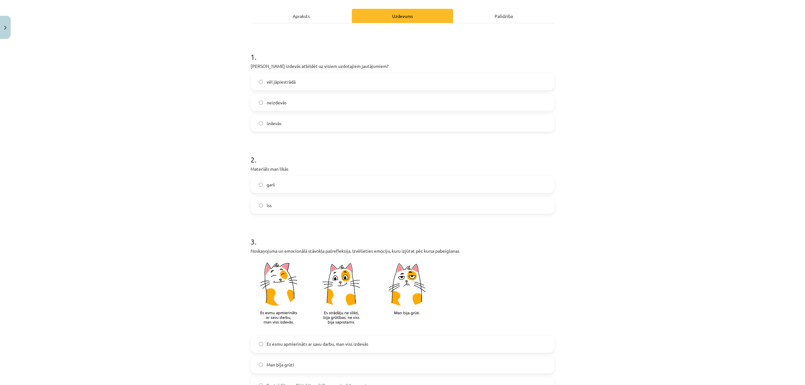
click at [288, 122] on label "izdevās" at bounding box center [402, 123] width 302 height 16
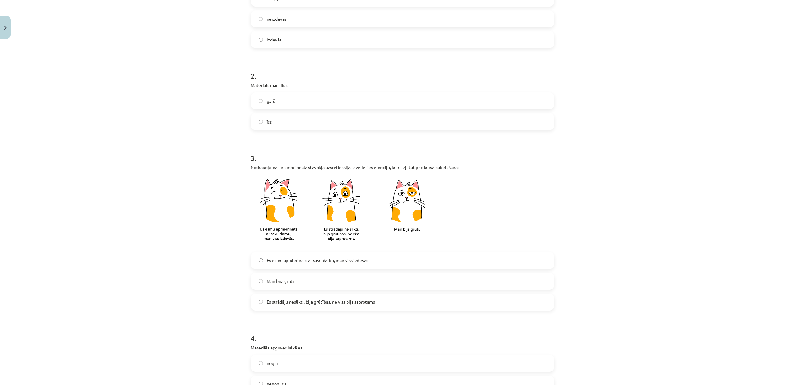
scroll to position [168, 0]
click at [278, 101] on label "garš" at bounding box center [402, 101] width 302 height 16
click at [275, 117] on label "īss" at bounding box center [402, 121] width 302 height 16
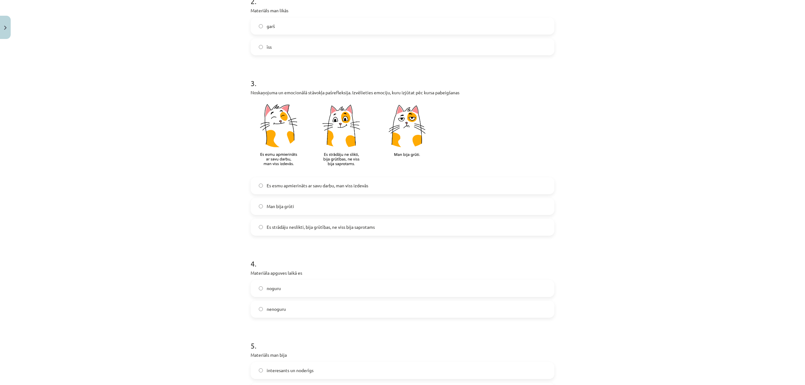
scroll to position [251, 0]
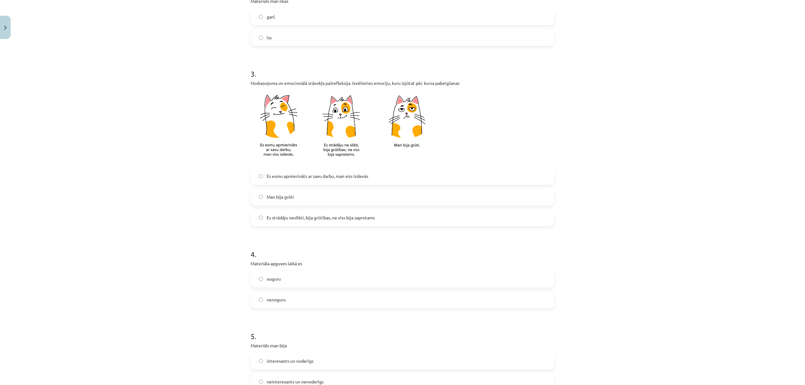
click at [306, 179] on span "Es esmu apmierināts ar savu darbu, man viss izdevās" at bounding box center [318, 176] width 102 height 7
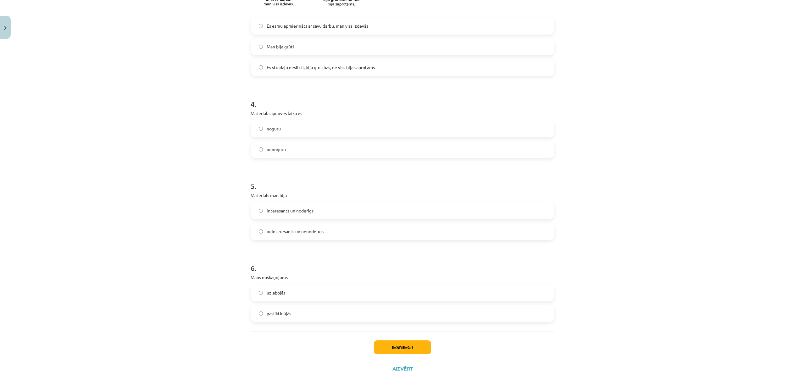
scroll to position [412, 0]
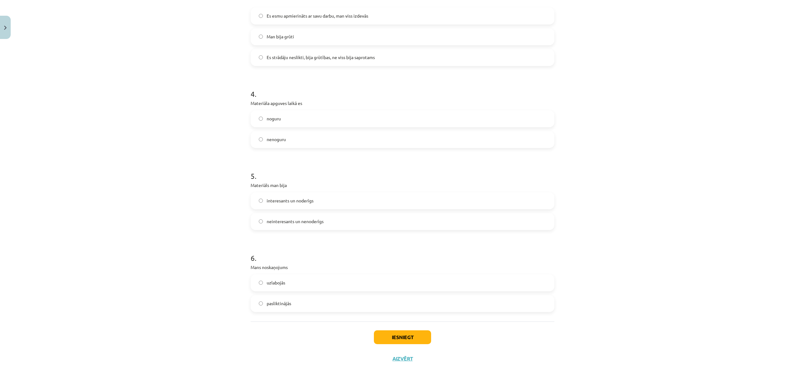
click at [289, 122] on label "noguru" at bounding box center [402, 119] width 302 height 16
click at [315, 198] on label "interesants un noderīgs" at bounding box center [402, 201] width 302 height 16
click at [279, 286] on span "uzlabojās" at bounding box center [276, 282] width 19 height 7
click at [388, 289] on button "Iesniegt" at bounding box center [402, 337] width 57 height 14
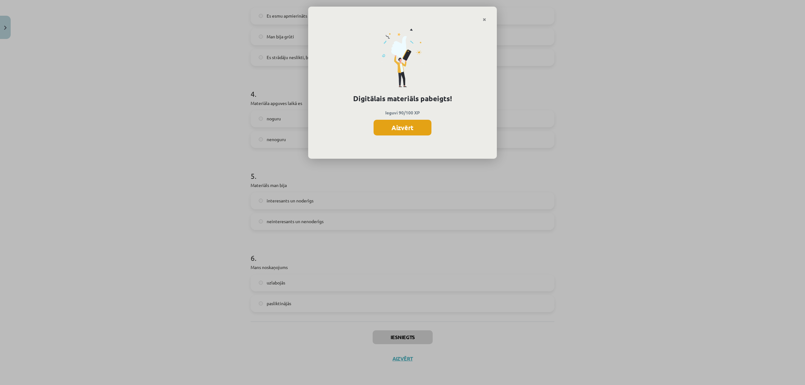
click at [410, 126] on button "Aizvērt" at bounding box center [402, 128] width 58 height 16
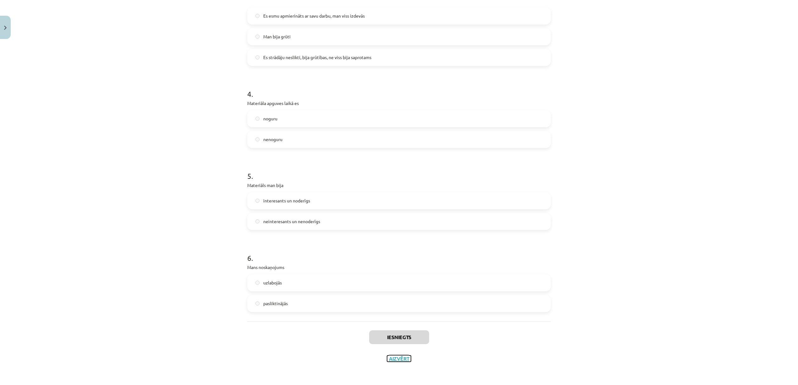
click at [396, 289] on button "Aizvērt" at bounding box center [399, 359] width 24 height 6
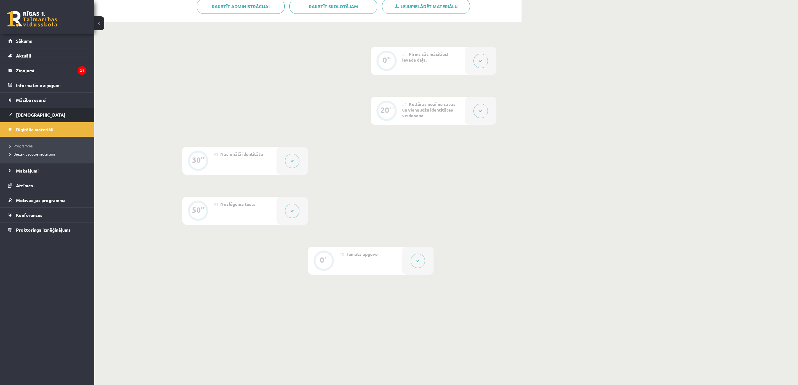
click at [28, 114] on span "[DEMOGRAPHIC_DATA]" at bounding box center [40, 115] width 49 height 6
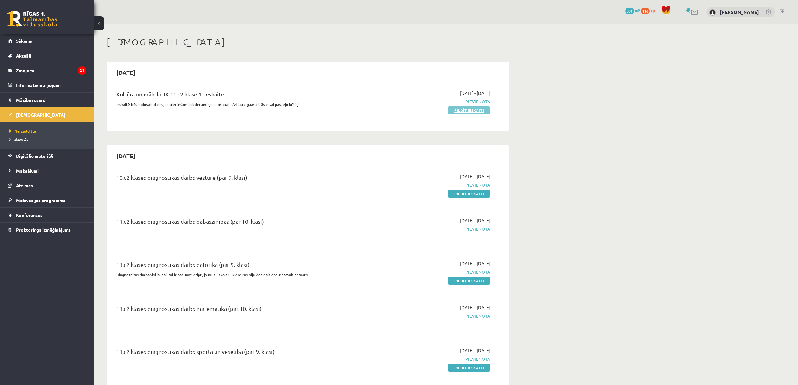
click at [472, 109] on link "Pildīt ieskaiti" at bounding box center [469, 110] width 42 height 8
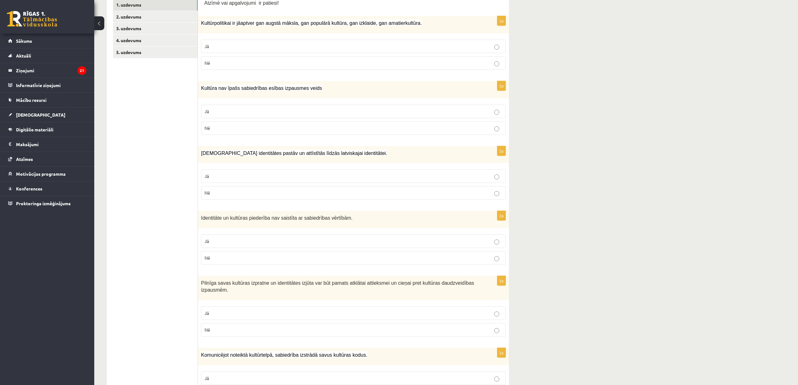
scroll to position [126, 0]
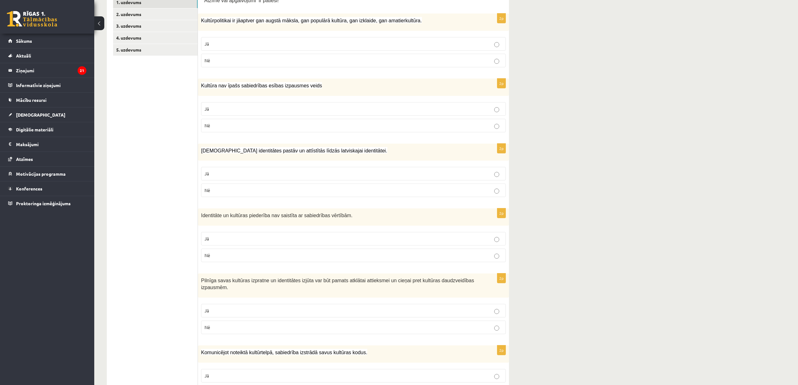
click at [432, 41] on p "Jā" at bounding box center [354, 44] width 298 height 7
click at [298, 134] on fieldset "Jā Nē" at bounding box center [353, 116] width 305 height 35
click at [278, 126] on p "Nē" at bounding box center [354, 125] width 298 height 7
click at [263, 173] on p "Jā" at bounding box center [354, 173] width 298 height 7
click at [257, 238] on p "Jā" at bounding box center [354, 238] width 298 height 7
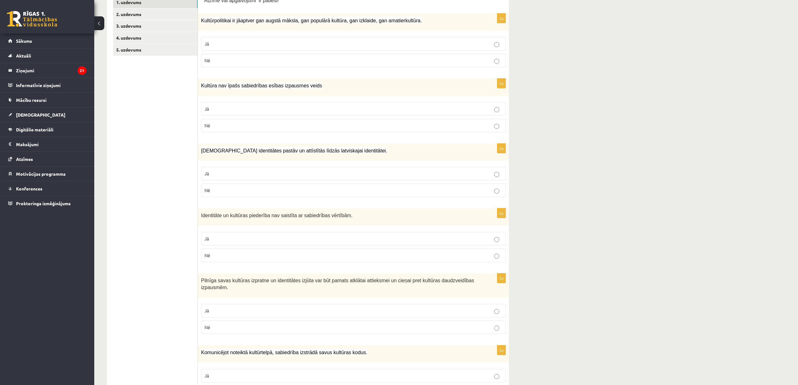
click at [271, 311] on p "Jā" at bounding box center [354, 310] width 298 height 7
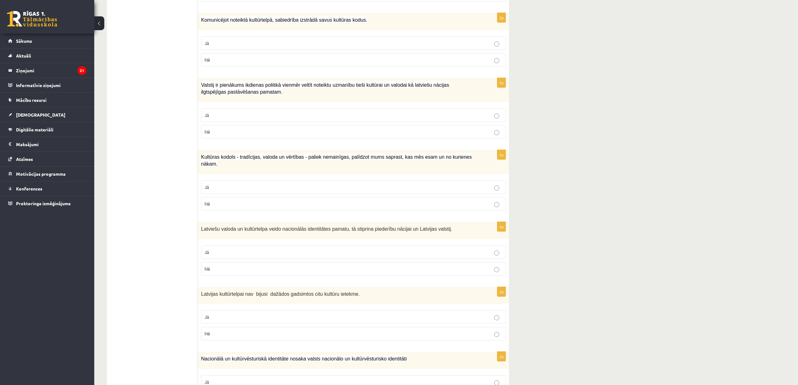
scroll to position [461, 0]
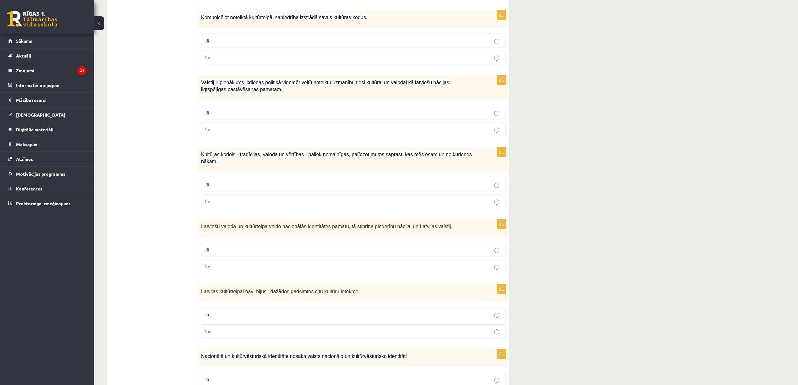
click at [310, 35] on fieldset "Jā Nē" at bounding box center [353, 48] width 305 height 35
click at [311, 43] on p "Jā" at bounding box center [354, 40] width 298 height 7
click at [272, 114] on p "Jā" at bounding box center [354, 112] width 298 height 7
click at [251, 182] on p "Jā" at bounding box center [354, 184] width 298 height 7
click at [264, 203] on label "Nē" at bounding box center [353, 202] width 305 height 14
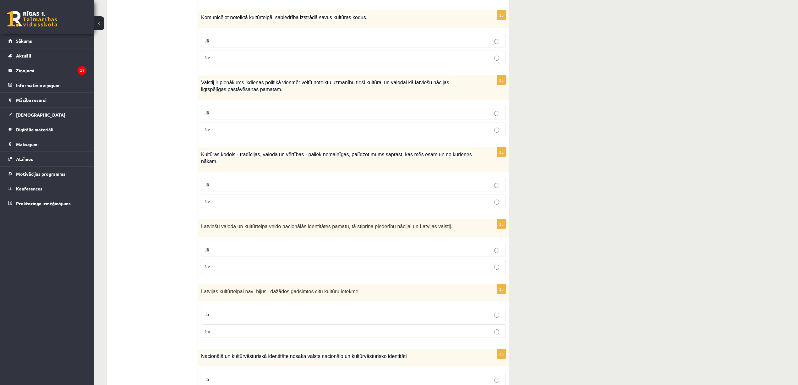
click at [246, 246] on p "Jā" at bounding box center [354, 249] width 298 height 7
click at [243, 330] on p "Nē" at bounding box center [354, 331] width 298 height 7
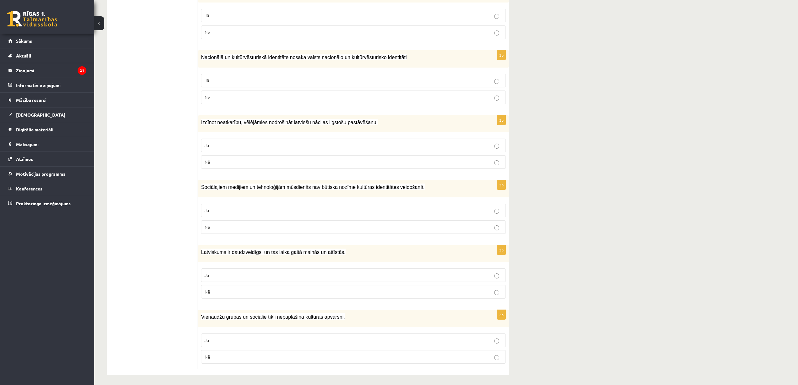
scroll to position [761, 0]
click at [392, 73] on label "Jā" at bounding box center [353, 80] width 305 height 14
click at [331, 138] on label "Jā" at bounding box center [353, 145] width 305 height 14
click at [295, 223] on p "Nē" at bounding box center [354, 226] width 298 height 7
click at [263, 273] on p "Jā" at bounding box center [354, 274] width 298 height 7
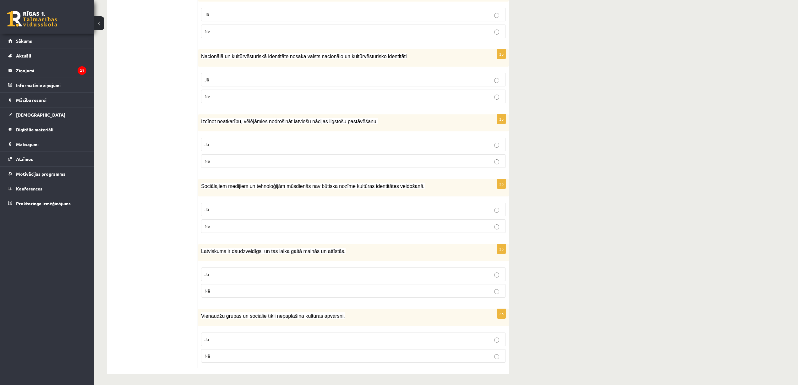
click at [246, 356] on p "Nē" at bounding box center [354, 356] width 298 height 7
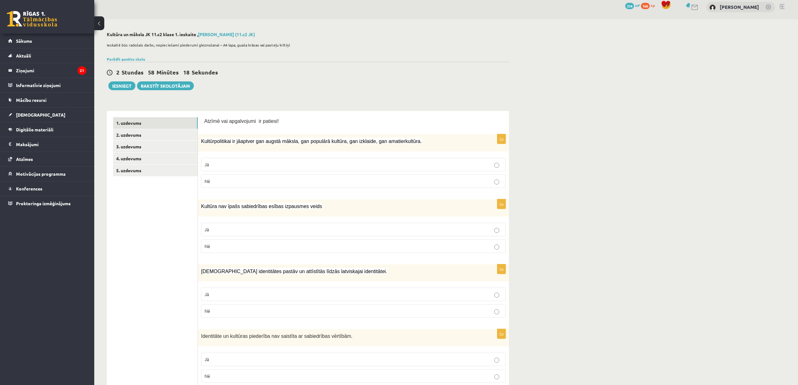
scroll to position [0, 0]
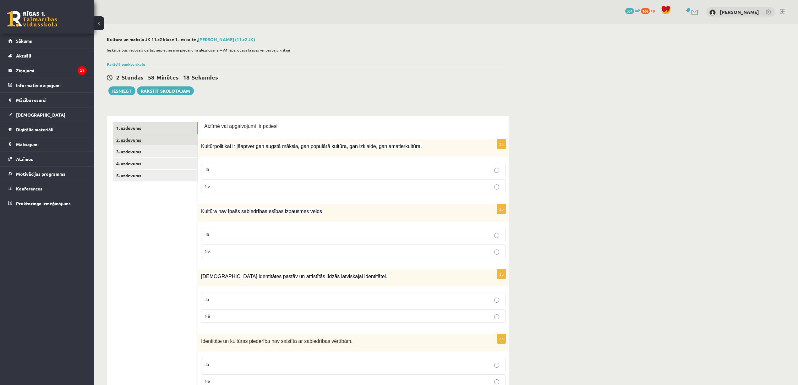
click at [151, 137] on link "2. uzdevums" at bounding box center [155, 140] width 85 height 12
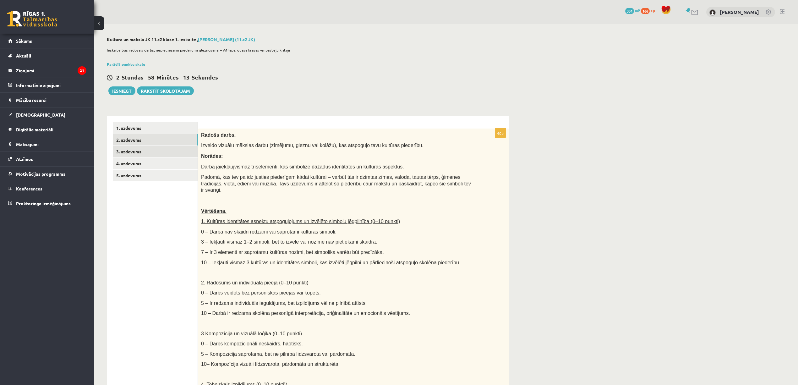
click at [149, 155] on link "3. uzdevums" at bounding box center [155, 152] width 85 height 12
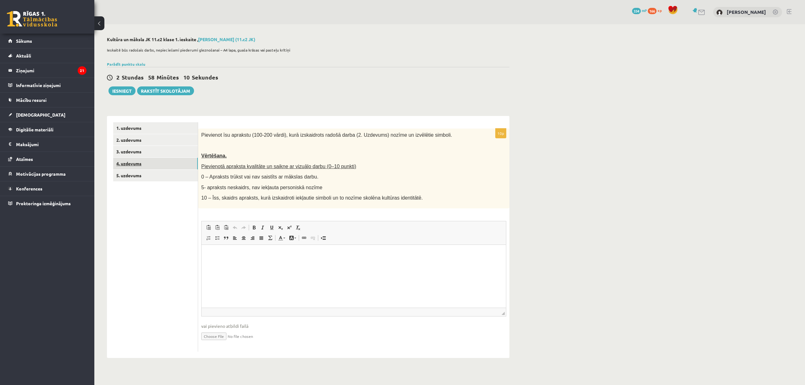
click at [135, 164] on link "4. uzdevums" at bounding box center [155, 164] width 85 height 12
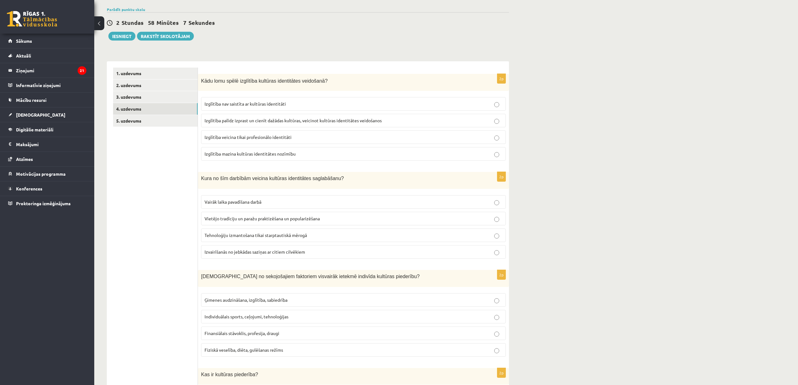
scroll to position [84, 0]
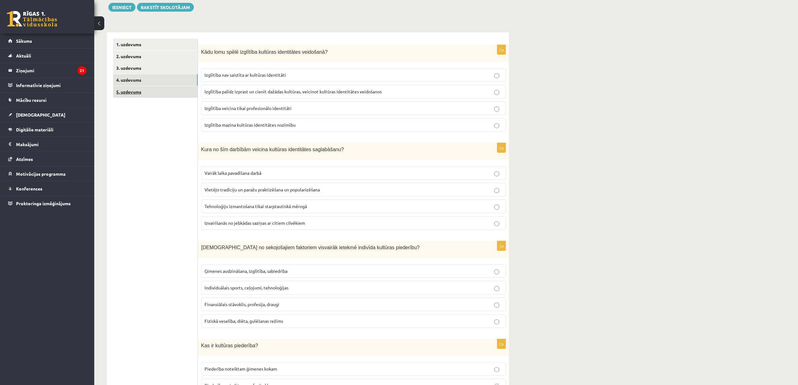
click at [163, 97] on link "5. uzdevums" at bounding box center [155, 92] width 85 height 12
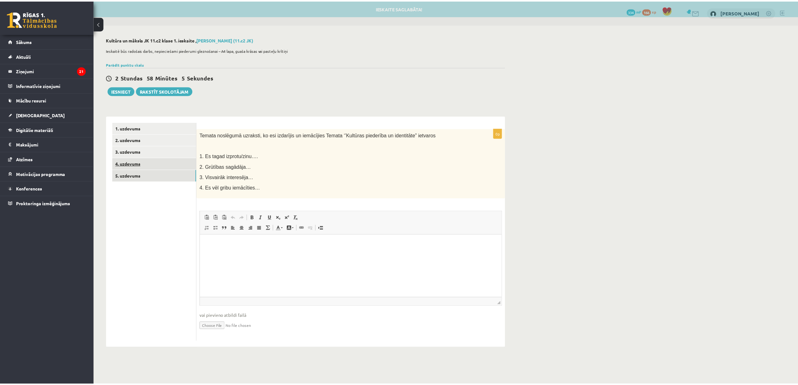
scroll to position [0, 0]
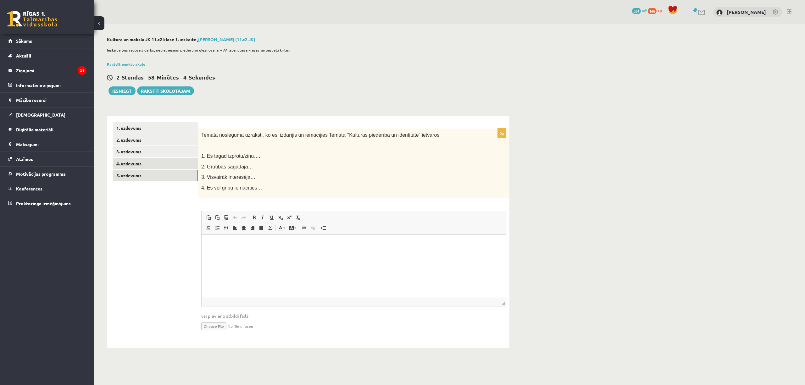
click at [145, 168] on link "4. uzdevums" at bounding box center [155, 164] width 85 height 12
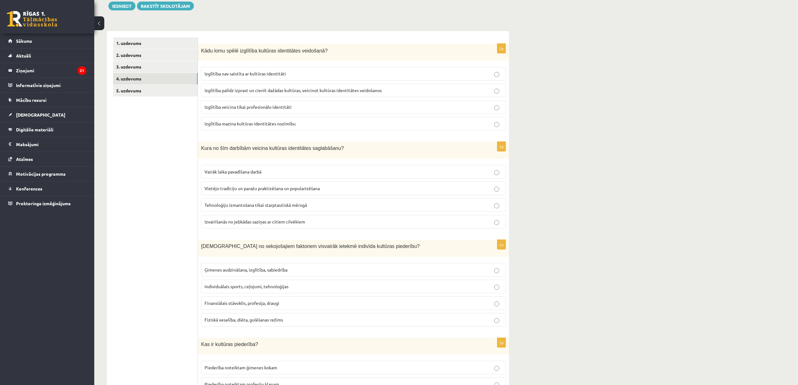
scroll to position [84, 0]
click at [321, 93] on span "Izglītība palīdz izprast un cienīt dažādas kultūras, veicinot kultūras identitā…" at bounding box center [293, 92] width 177 height 6
click at [262, 192] on span "Vietējo tradīciju un paražu praktizēšana un popularizēšana" at bounding box center [262, 190] width 115 height 6
click at [246, 276] on label "Ģimenes audzināšana, izglītība, sabiedrība" at bounding box center [353, 271] width 305 height 14
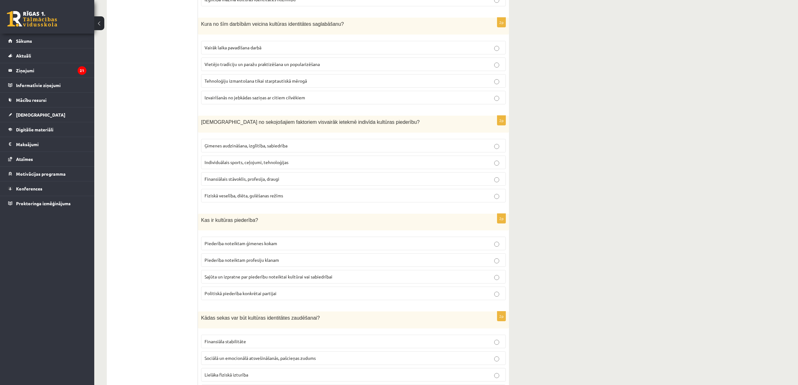
scroll to position [209, 0]
click at [306, 279] on span "Sajūta un izpratne par piederību noteiktai kultūrai vai sabiedrībai" at bounding box center [269, 276] width 128 height 6
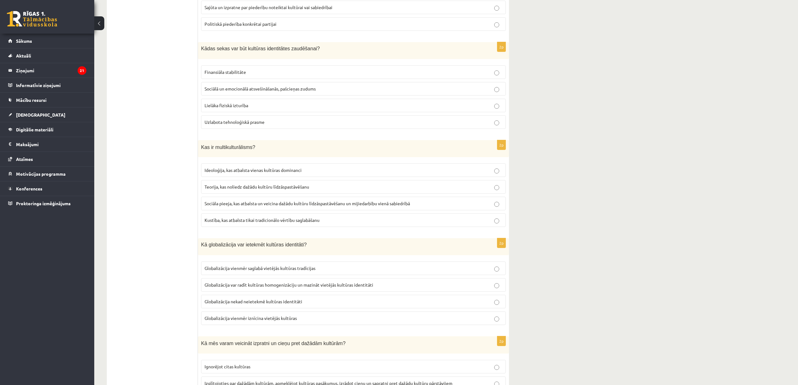
scroll to position [503, 0]
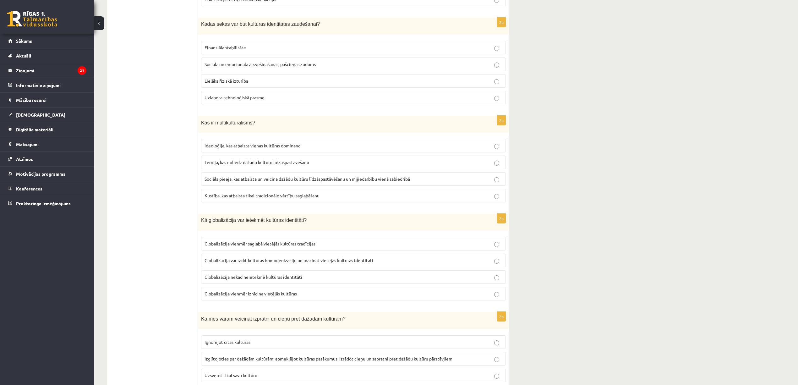
click at [277, 68] on p "Sociālā un emocionālā atsvešināšanās, pašcieņas zudums" at bounding box center [354, 64] width 298 height 7
click at [328, 182] on span "Sociāla pieeja, kas atbalsta un veicina dažādu kultūru līdzāspastāvēšanu un mij…" at bounding box center [308, 179] width 206 height 6
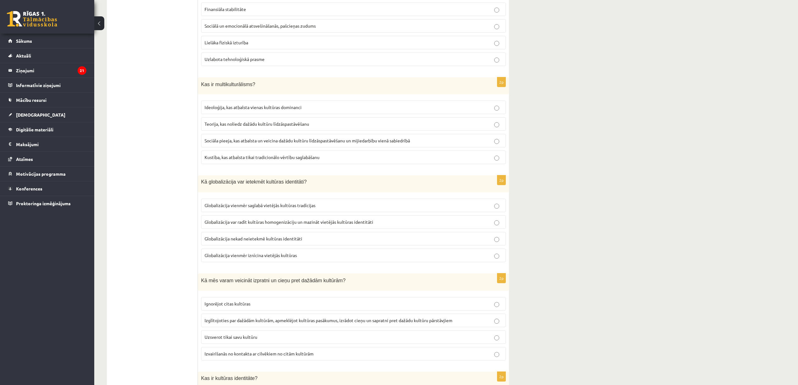
scroll to position [545, 0]
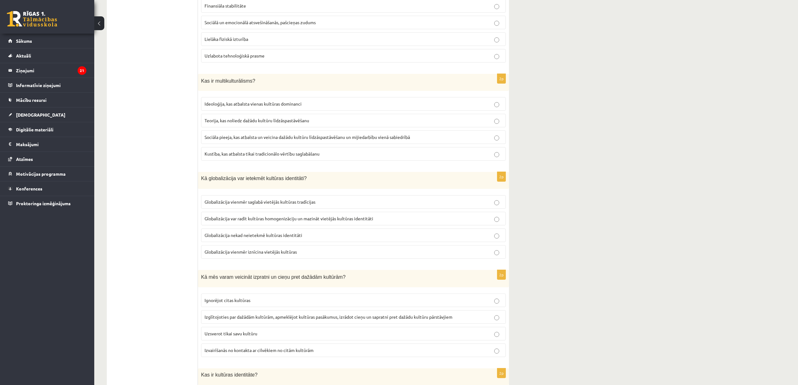
click at [282, 221] on span "Globalizācija var radīt kultūras homogenizāciju un mazināt vietējās kultūras id…" at bounding box center [289, 219] width 169 height 6
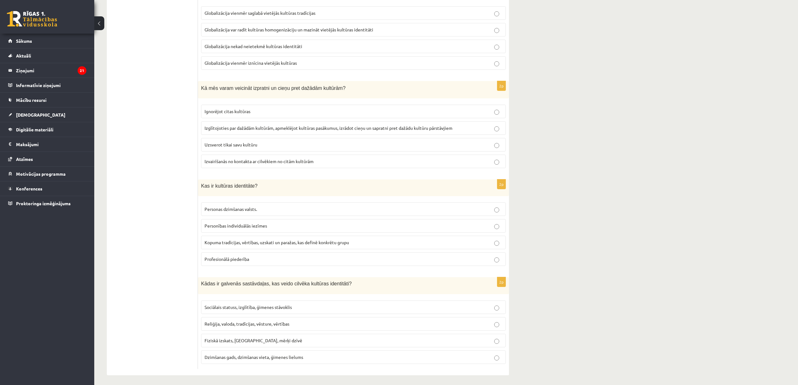
scroll to position [745, 0]
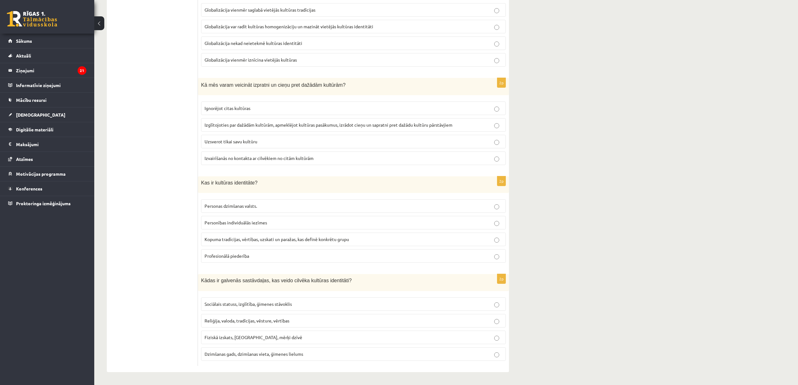
click at [286, 126] on p "Izglītojoties par dažādām kultūrām, apmeklējot kultūras pasākumus, izrādot cieņ…" at bounding box center [354, 125] width 298 height 7
click at [257, 239] on span "Kopuma tradīcijas, vērtības, uzskati un paražas, kas definē konkrētu grupu" at bounding box center [277, 239] width 145 height 6
click at [262, 322] on span "Reliģija, valoda, tradīcijas, vēsture, vērtības" at bounding box center [247, 321] width 85 height 6
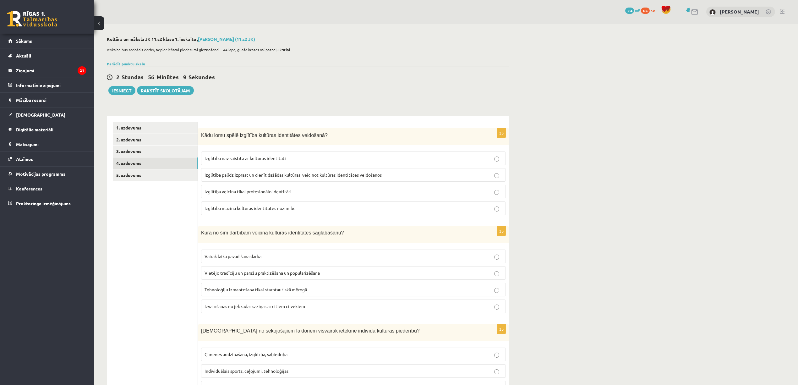
scroll to position [0, 0]
click at [144, 140] on link "2. uzdevums" at bounding box center [155, 140] width 85 height 12
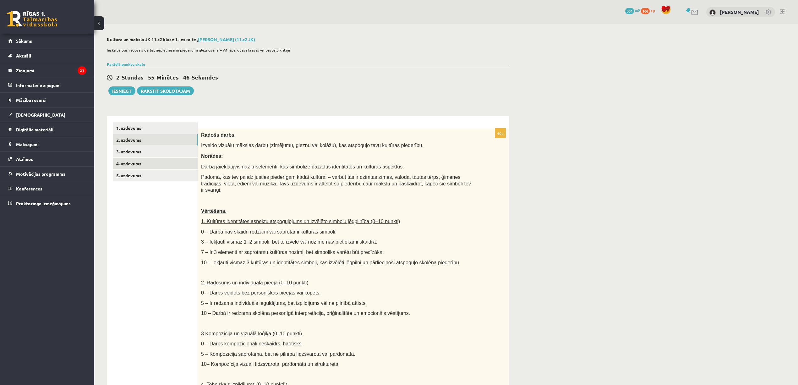
click at [145, 160] on link "4. uzdevums" at bounding box center [155, 164] width 85 height 12
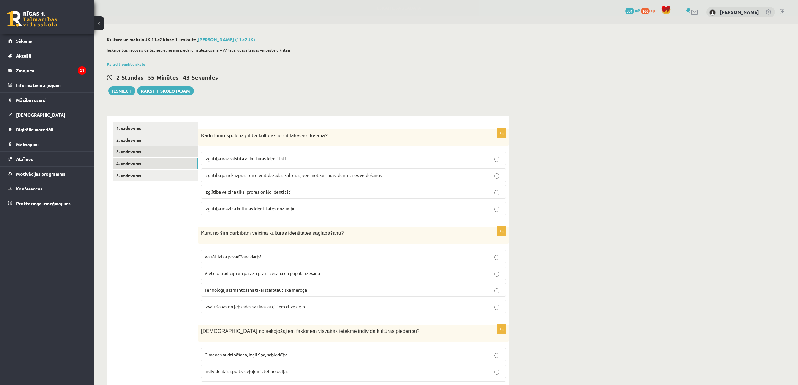
click at [140, 154] on link "3. uzdevums" at bounding box center [155, 152] width 85 height 12
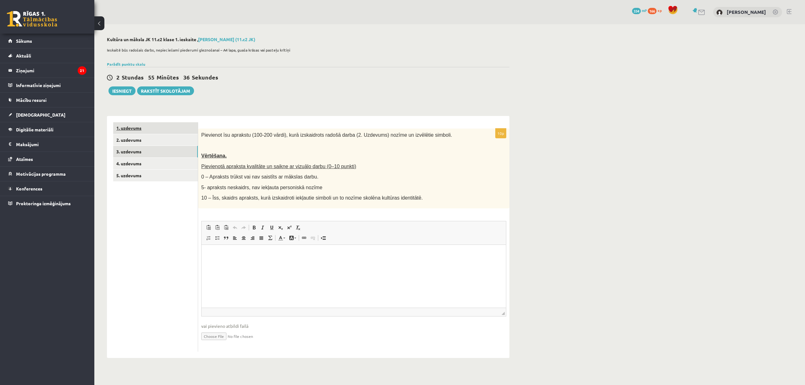
click at [140, 134] on link "1. uzdevums" at bounding box center [155, 128] width 85 height 12
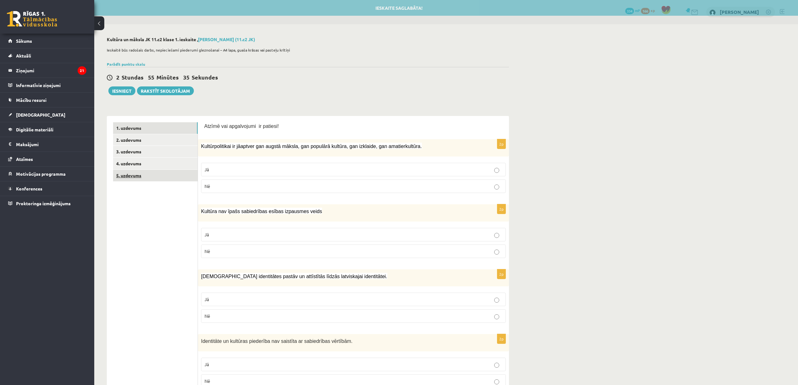
click at [151, 180] on link "5. uzdevums" at bounding box center [155, 176] width 85 height 12
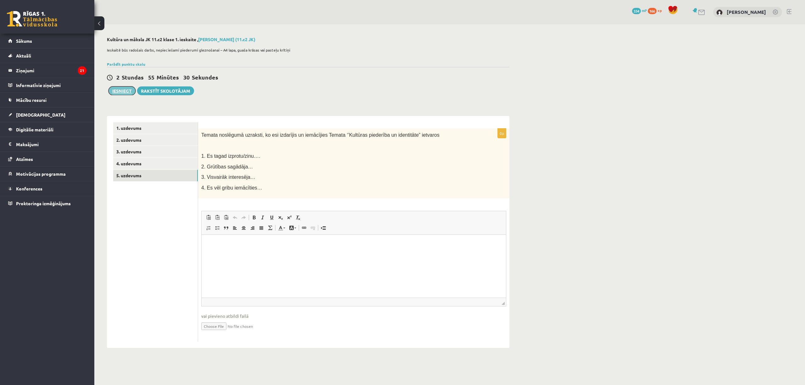
click at [124, 90] on button "Iesniegt" at bounding box center [121, 90] width 27 height 9
